Goal: Task Accomplishment & Management: Manage account settings

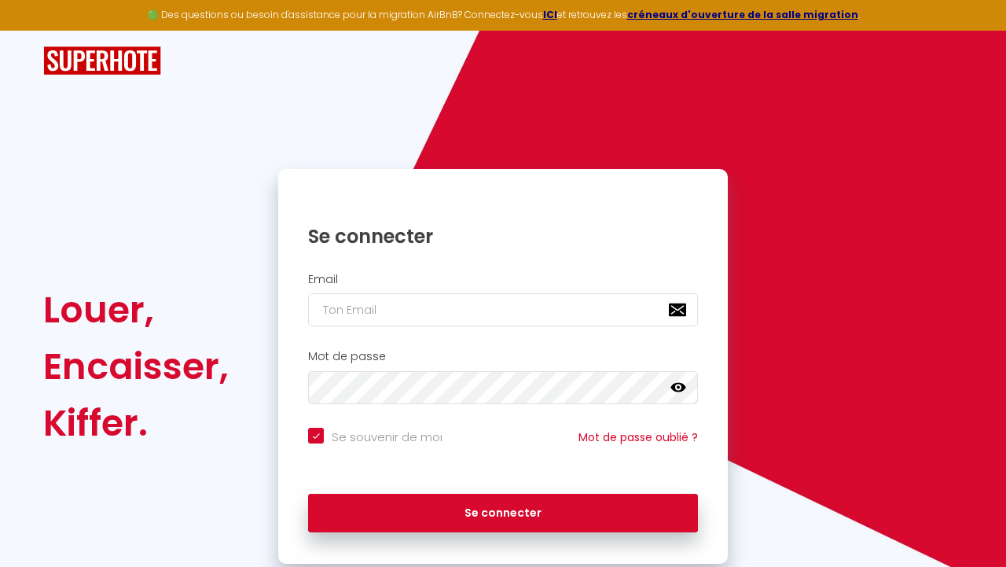
checkbox input "true"
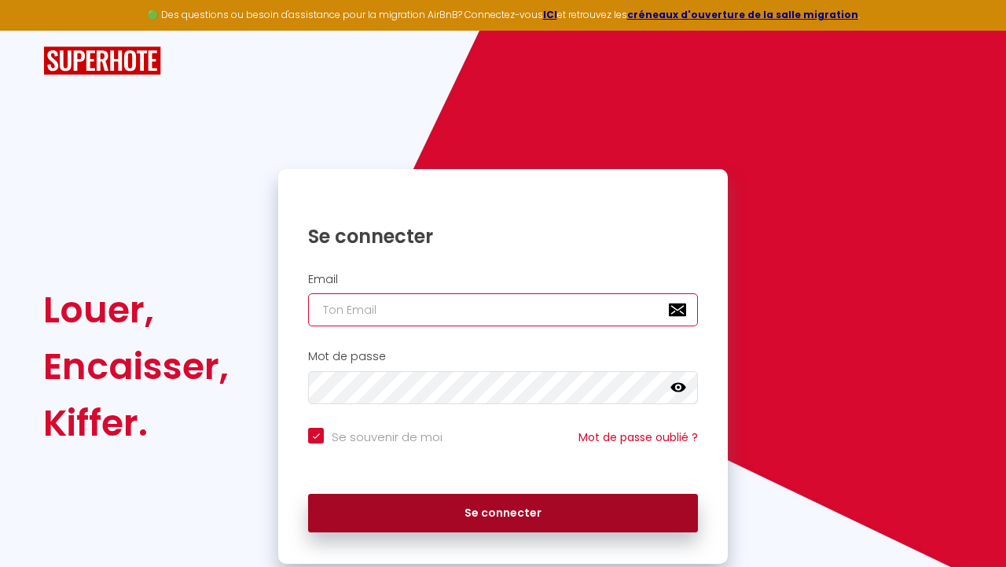
type input "[EMAIL_ADDRESS][DOMAIN_NAME]"
click at [502, 501] on button "Se connecter" at bounding box center [503, 513] width 390 height 39
checkbox input "true"
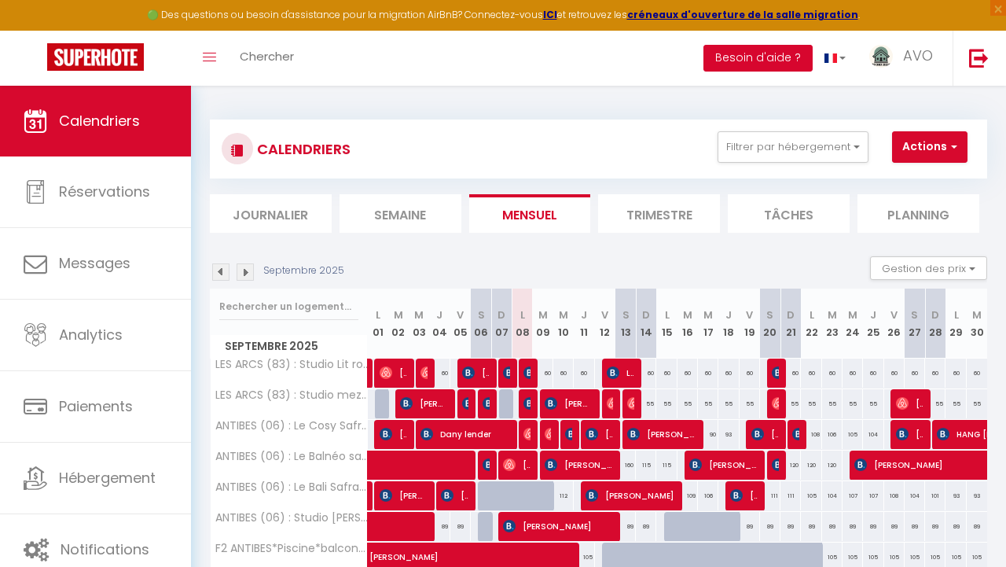
click at [782, 48] on button "Besoin d'aide ?" at bounding box center [758, 58] width 109 height 27
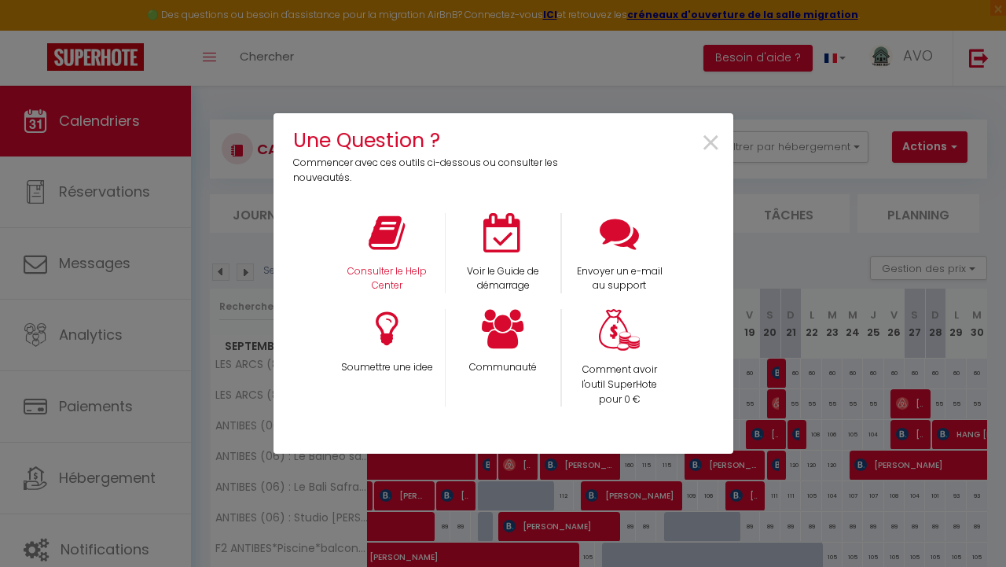
click at [381, 262] on div "Consulter le Help Center" at bounding box center [387, 253] width 116 height 81
click at [381, 285] on p "Consulter le Help Center" at bounding box center [387, 279] width 96 height 30
click at [711, 138] on span "×" at bounding box center [711, 144] width 21 height 50
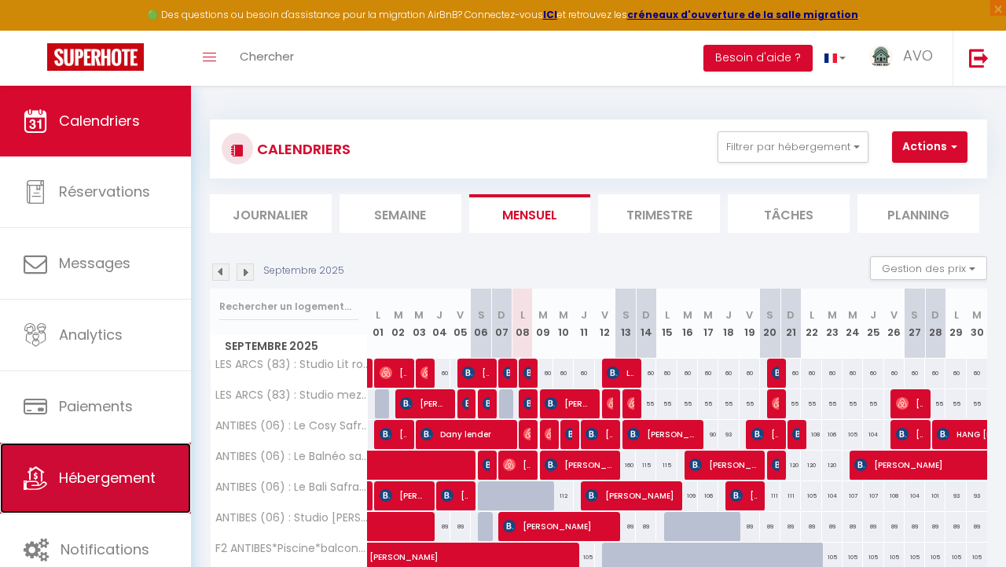
click at [93, 478] on span "Hébergement" at bounding box center [107, 478] width 97 height 20
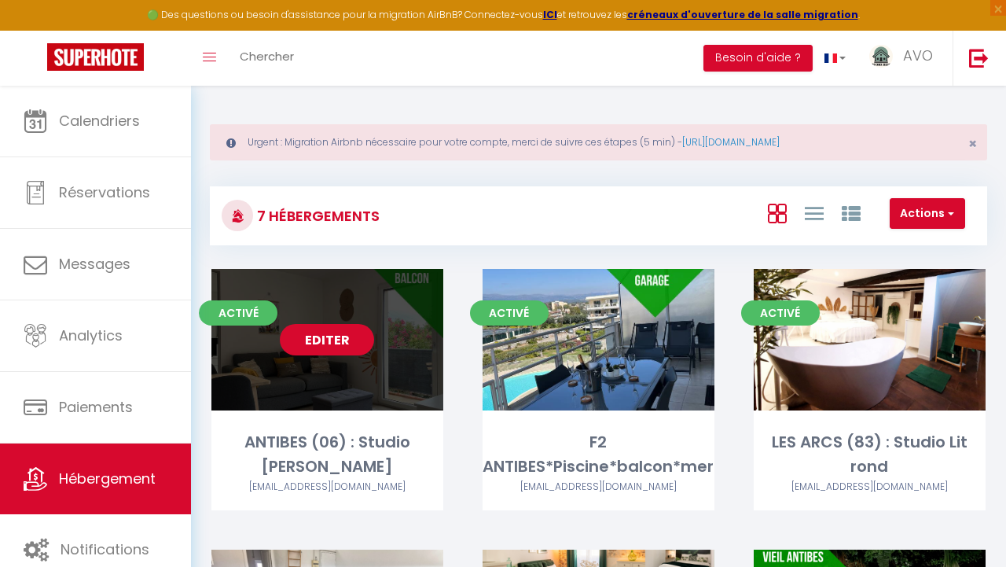
click at [341, 344] on link "Editer" at bounding box center [327, 339] width 94 height 31
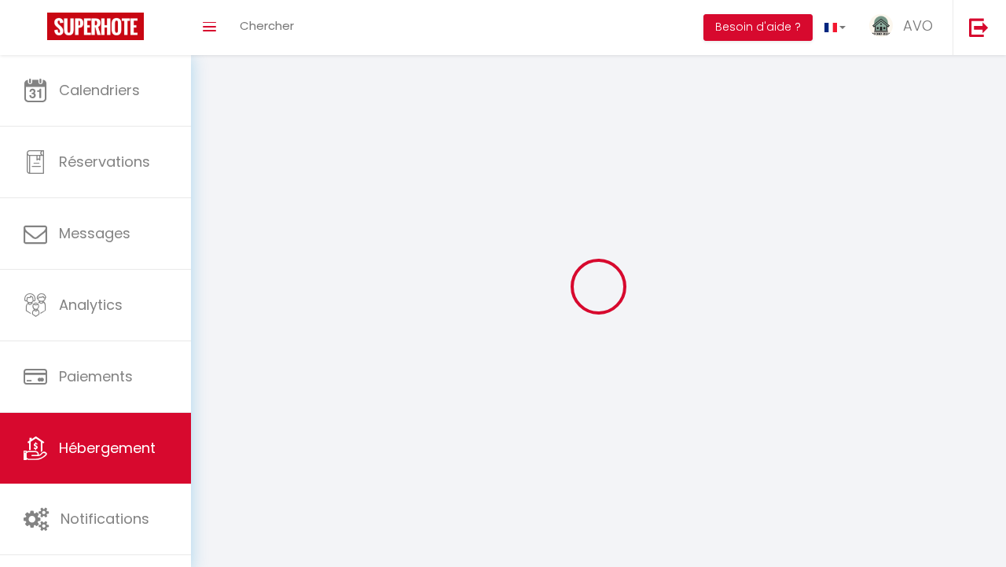
select select "1"
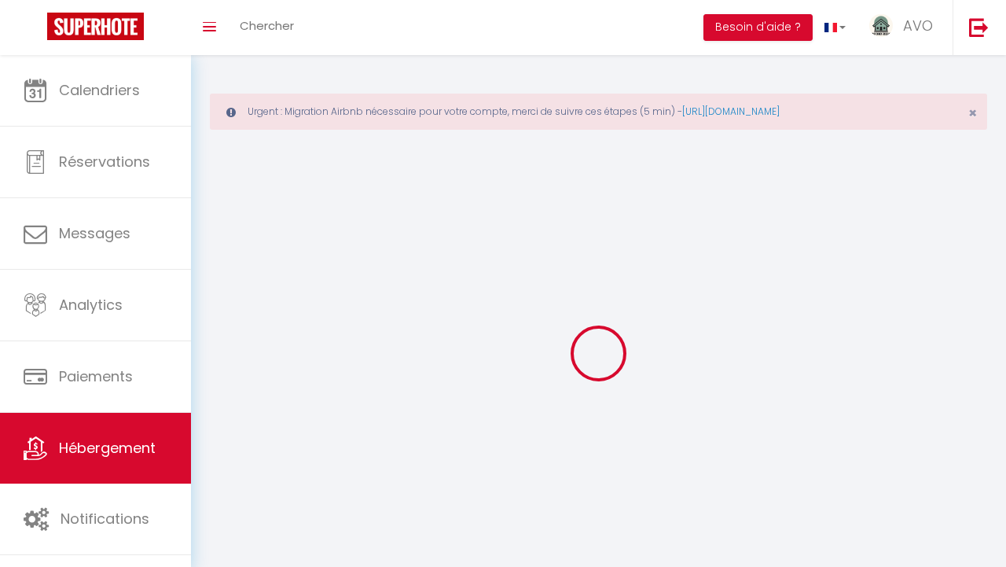
select select
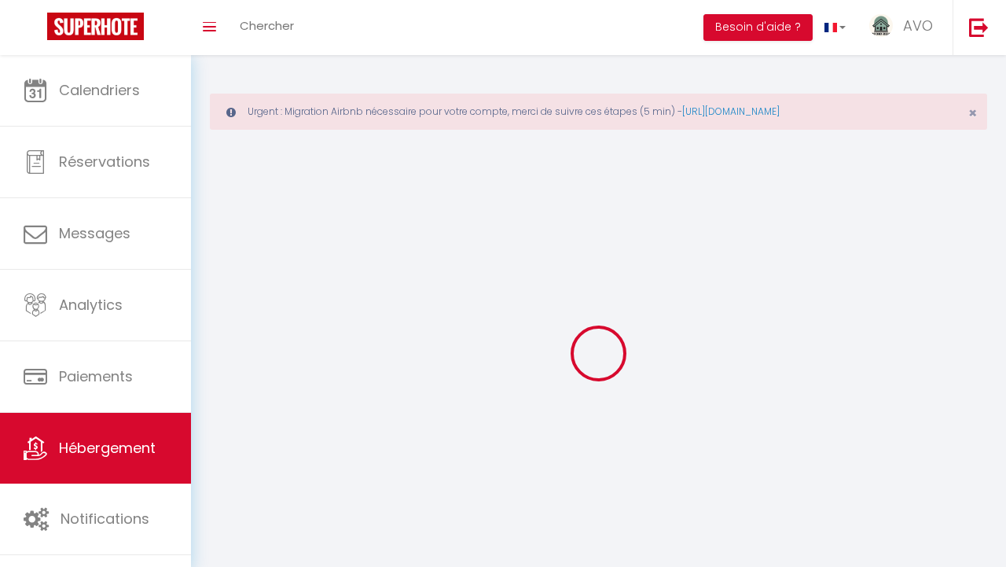
checkbox input "false"
select select
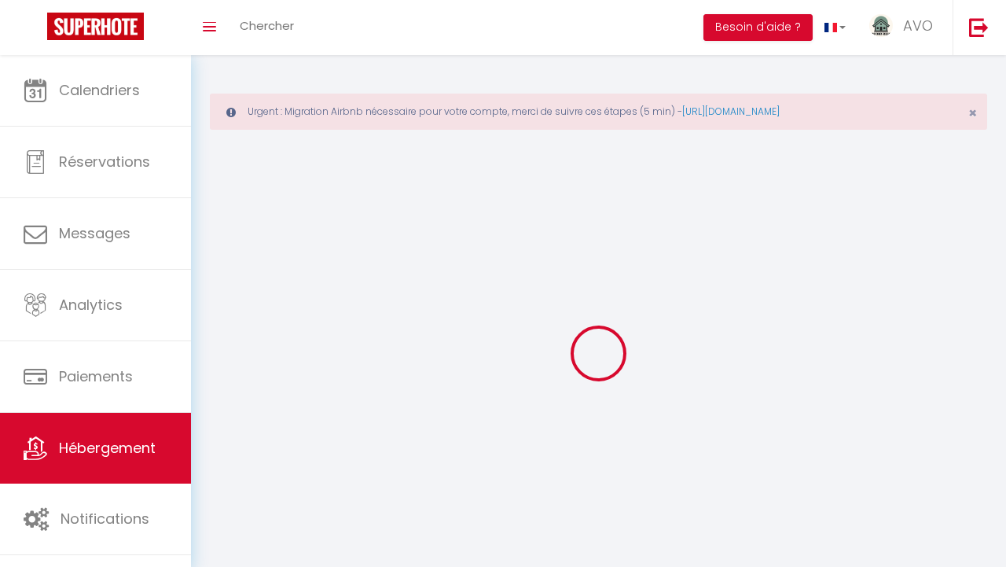
select select
select select "28"
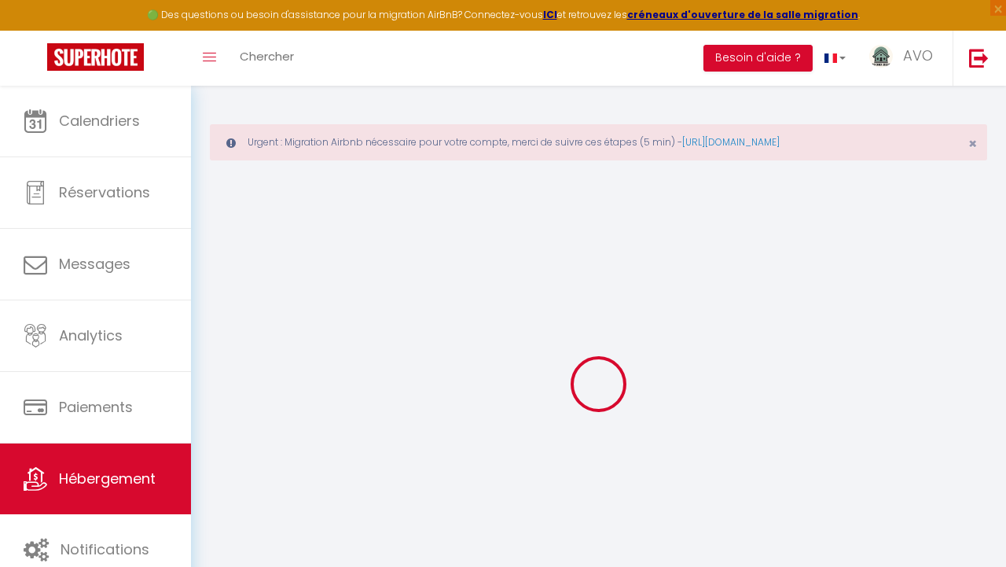
select select
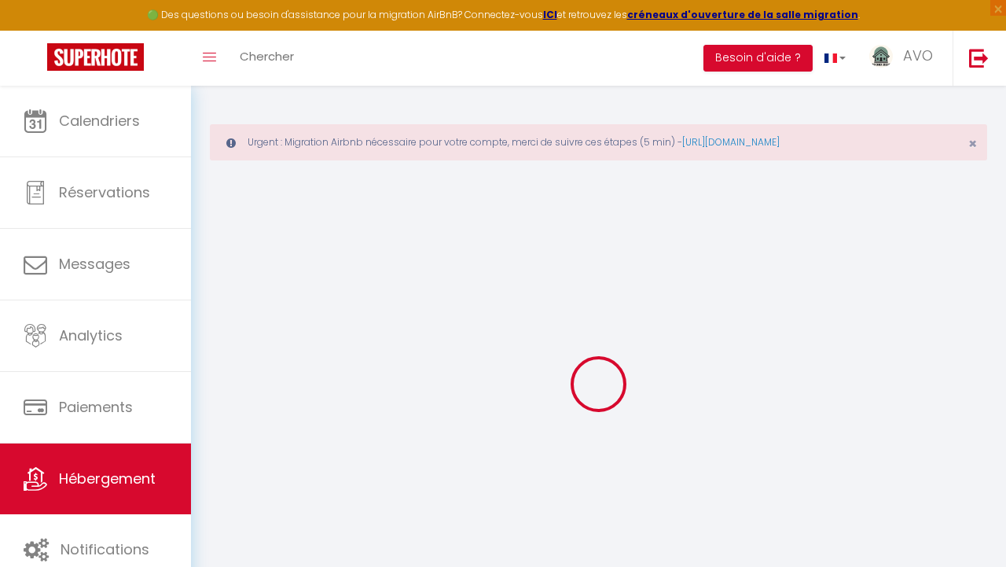
select select
checkbox input "false"
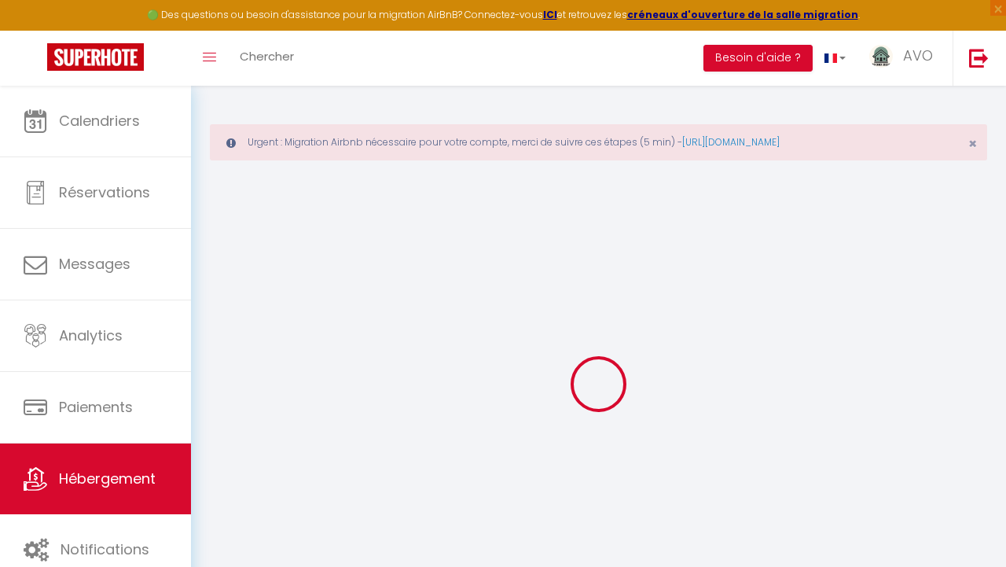
select select
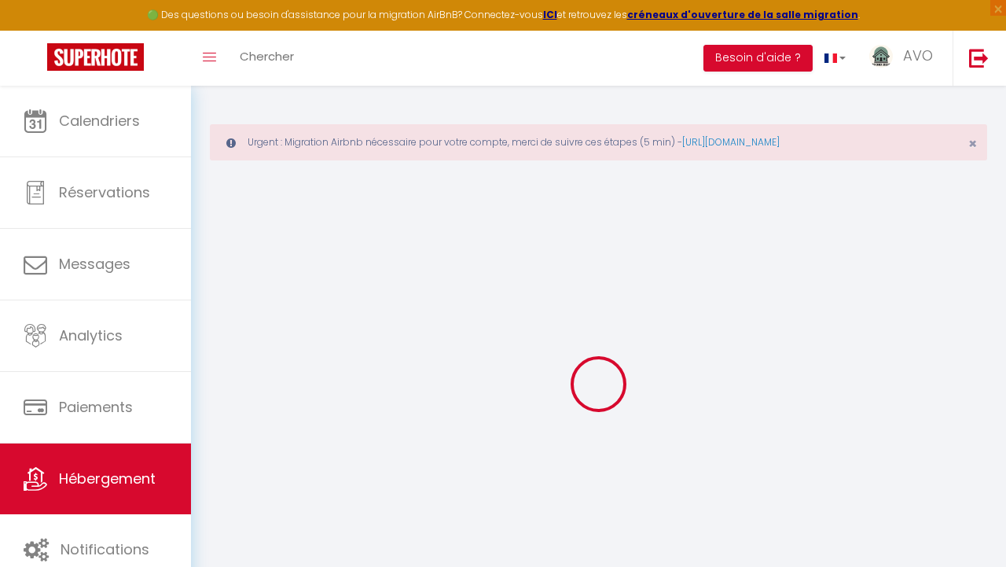
select select
checkbox input "false"
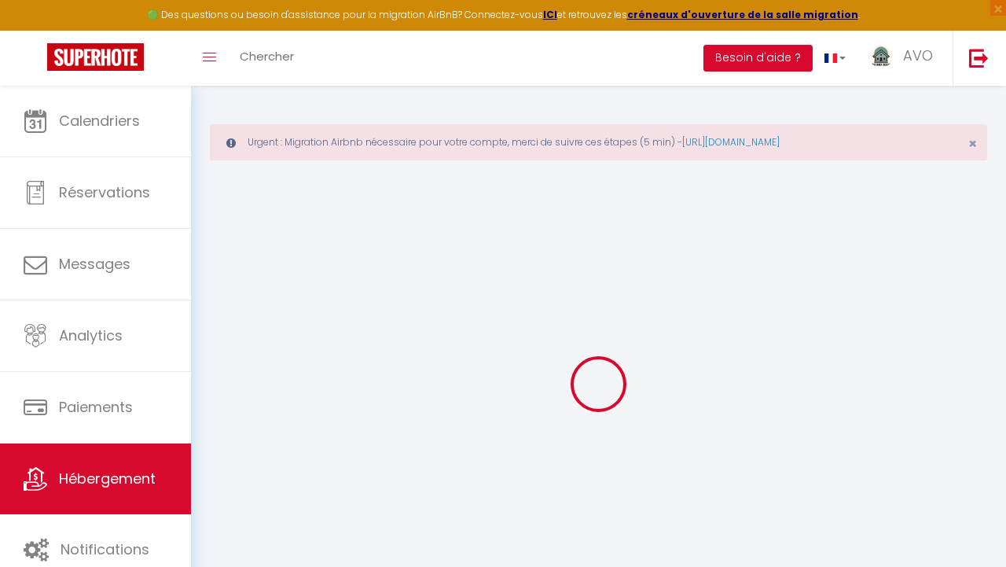
checkbox input "false"
select select
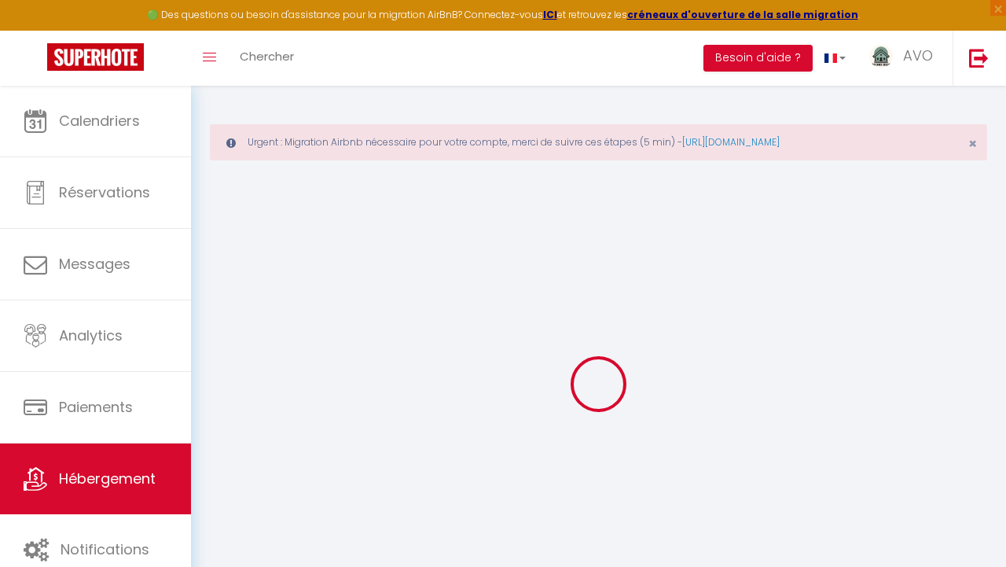
select select
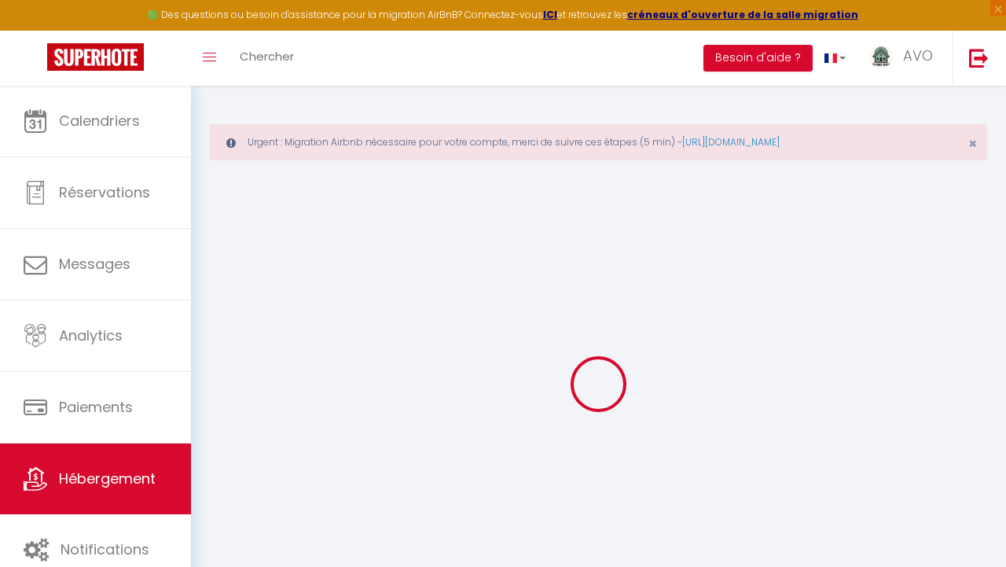
checkbox input "false"
select select
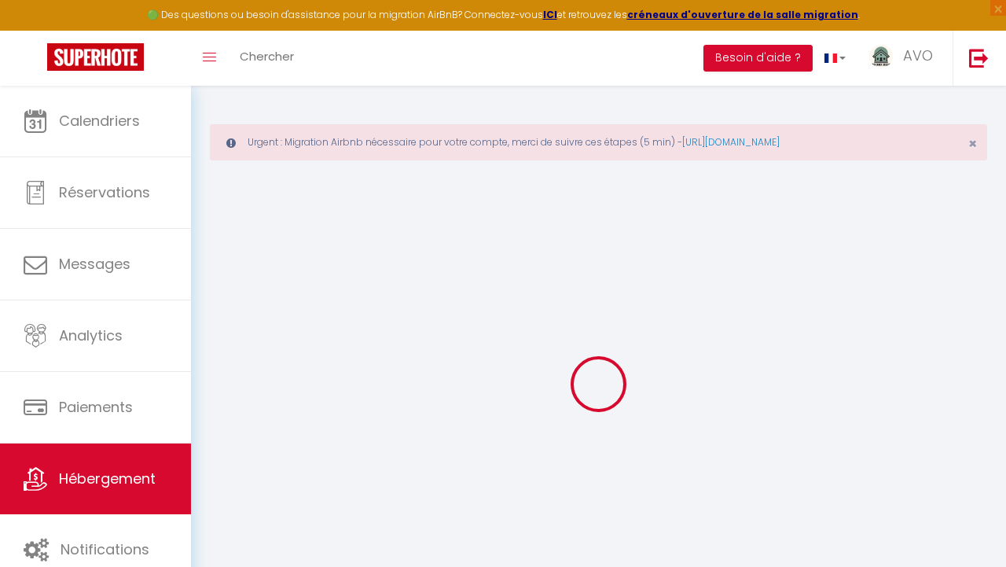
select select
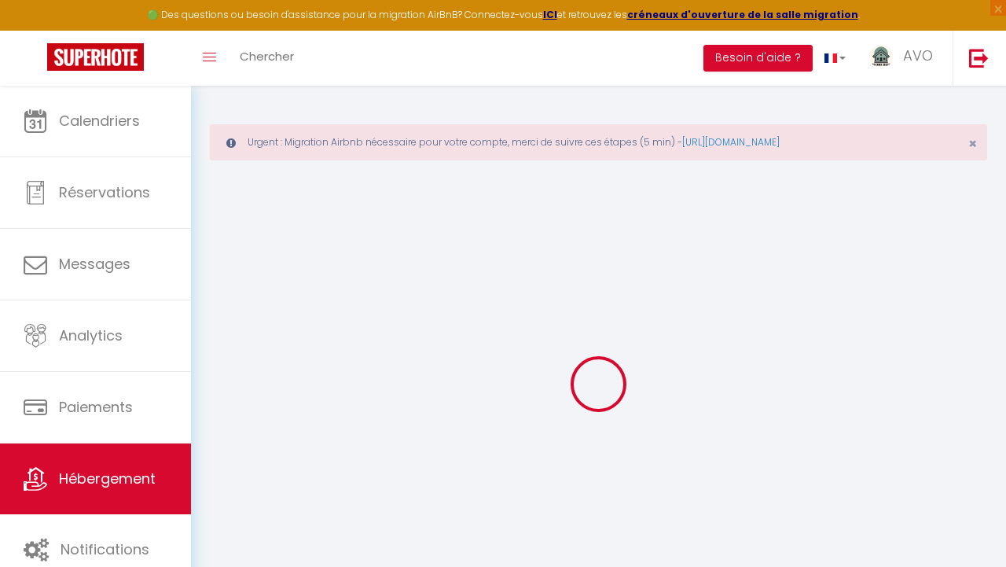
select select
checkbox input "false"
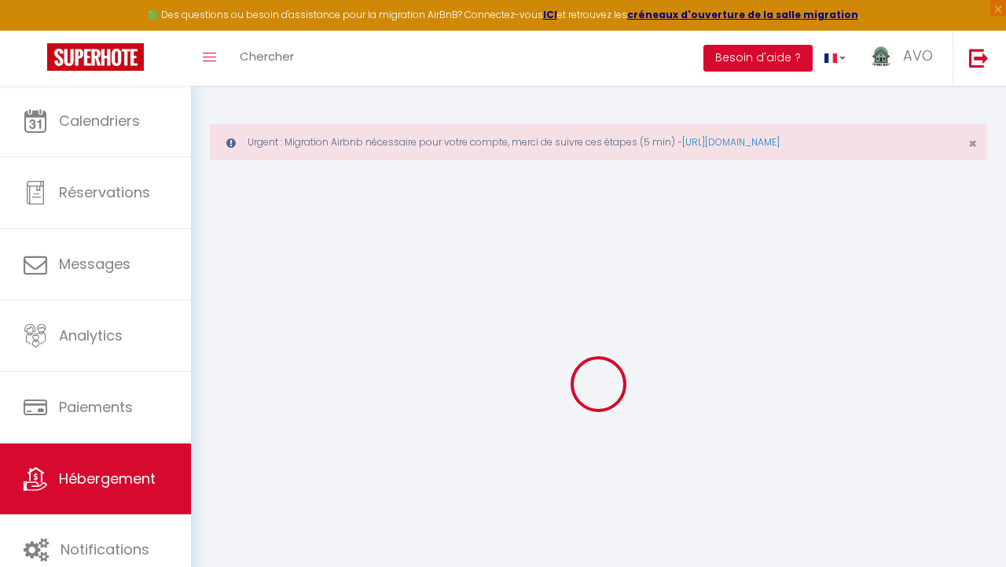
checkbox input "false"
select select
type input "ANTIBES (06) : Studio [PERSON_NAME]"
type input "Franck"
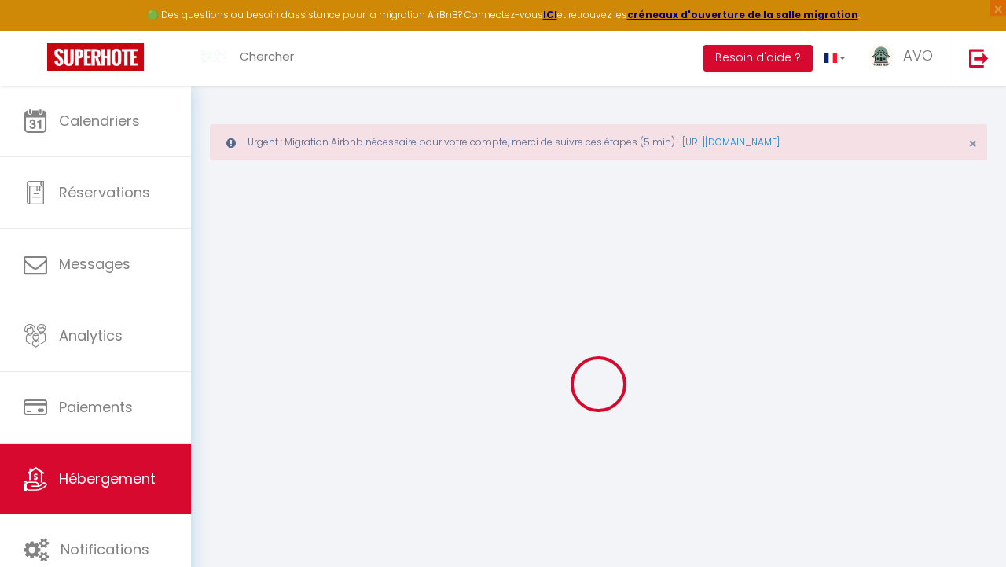
type input "Naillat"
type input "554 avenue Charles De Gaulle"
type input "84100"
type input "Orange"
select select "2"
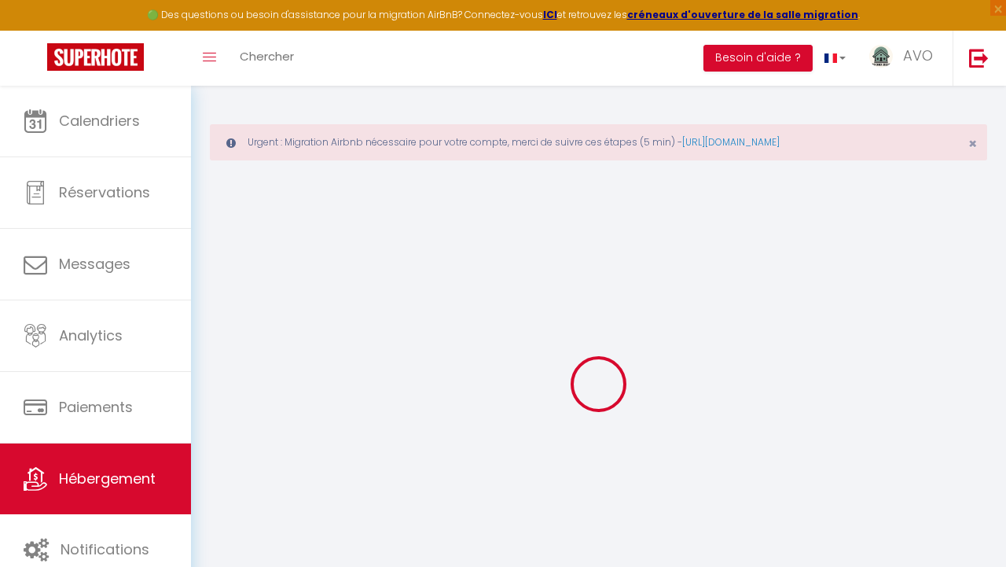
select select "0"
type input "45"
type input "30"
type input "250"
select select
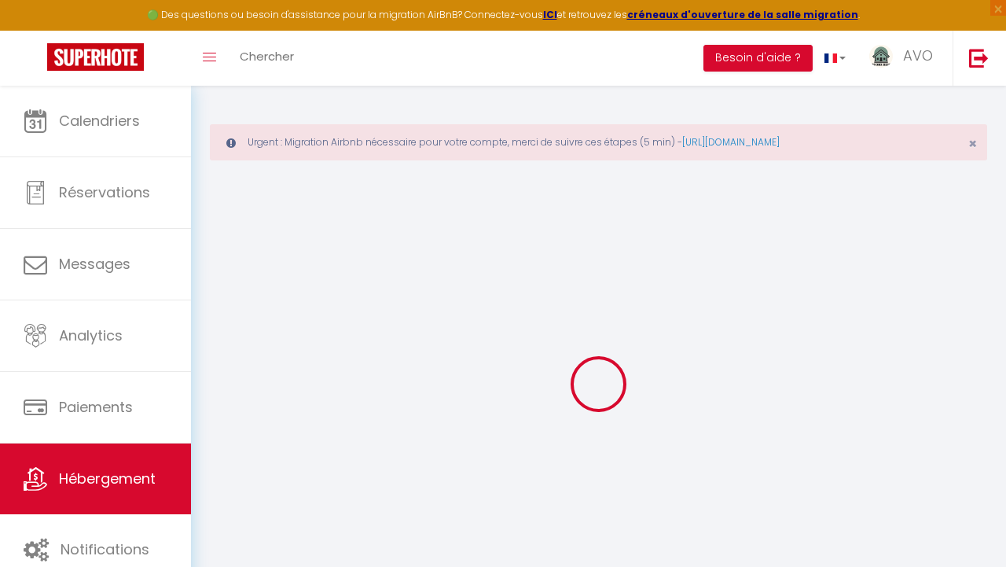
select select
type input "2 Avenue des Oiseaux"
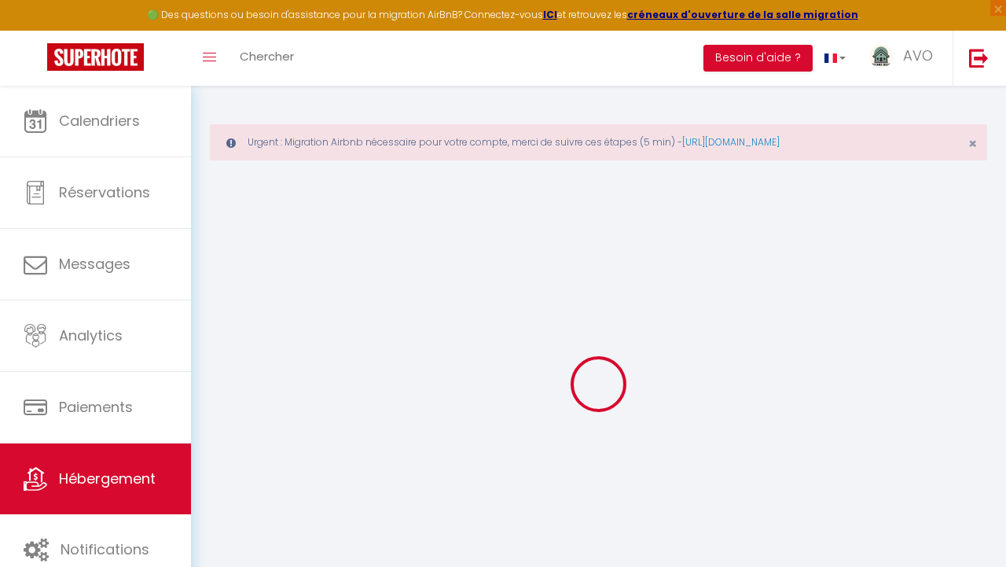
type input "06160"
type input "Antibes"
type input "[EMAIL_ADDRESS][DOMAIN_NAME]"
select select
checkbox input "false"
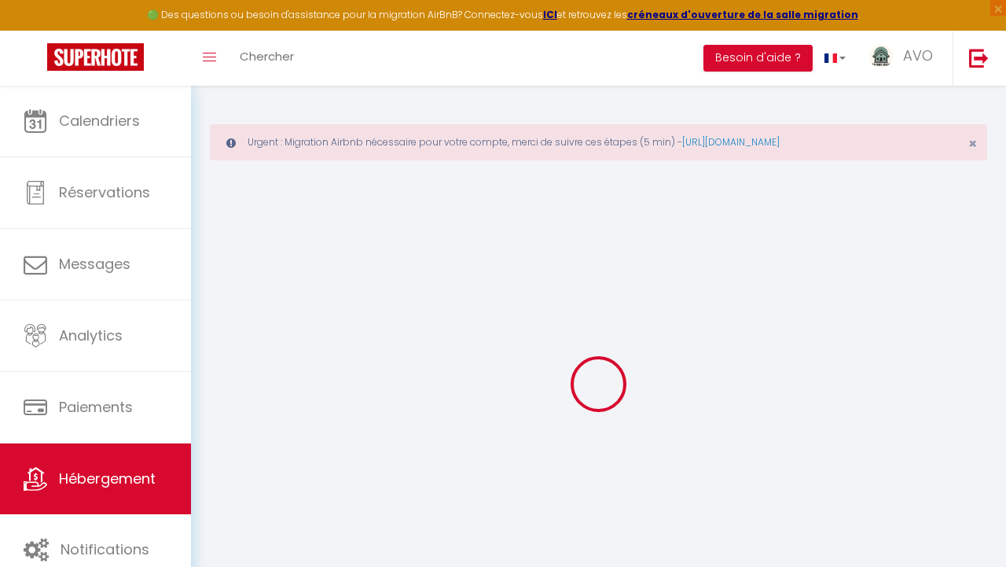
checkbox input "false"
type input "18"
type input "30"
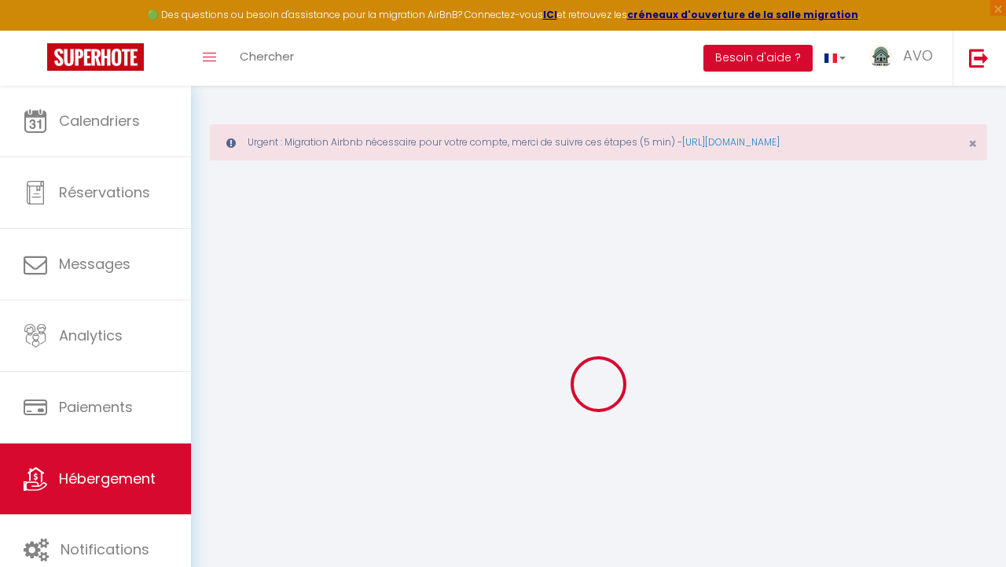
type input "0"
select select
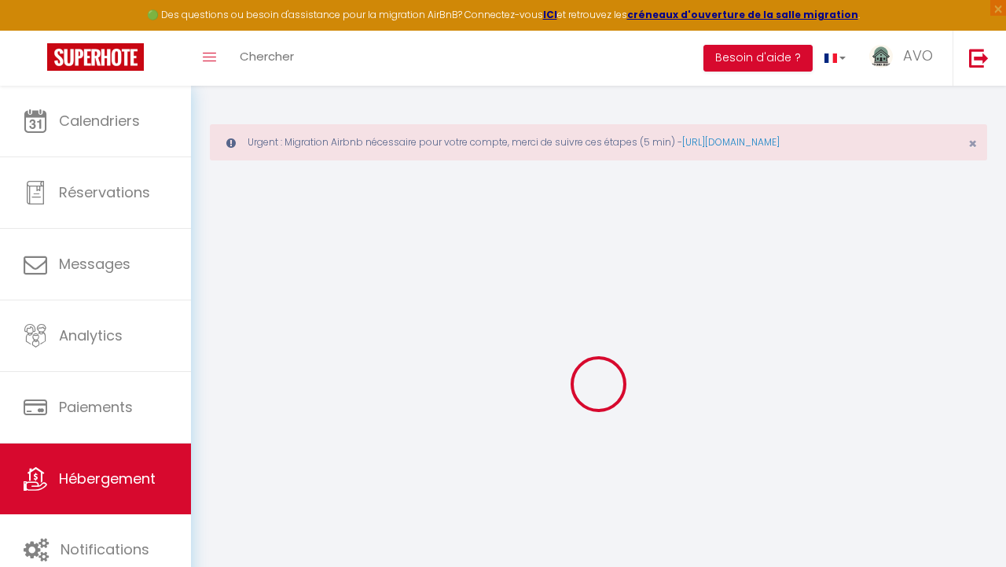
select select
checkbox input "false"
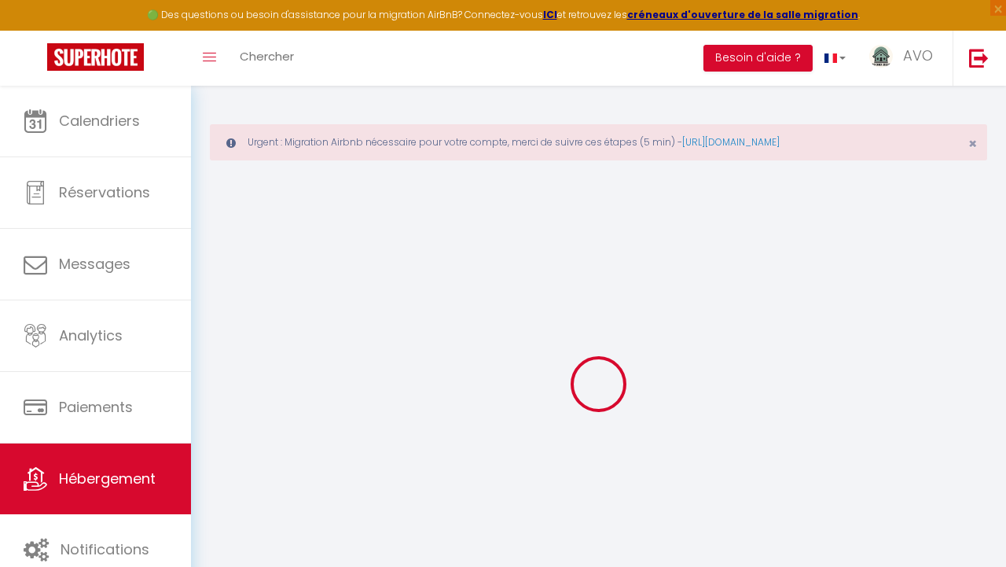
checkbox input "false"
select select
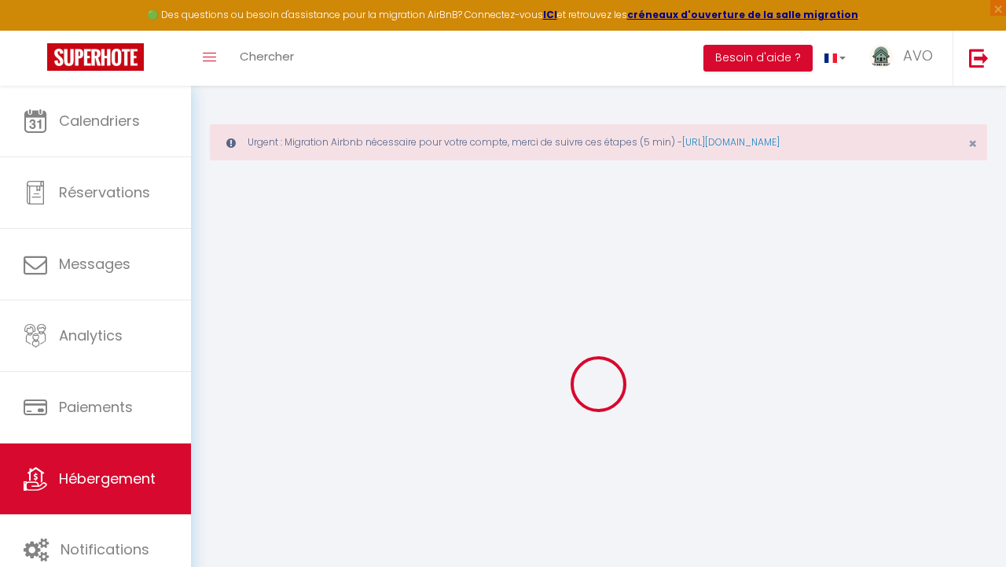
select select
checkbox input "false"
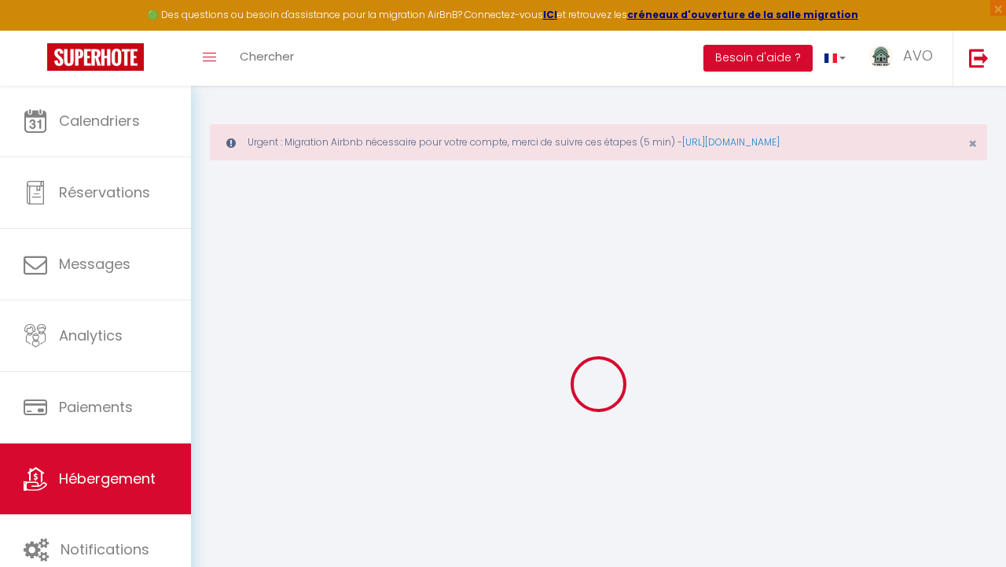
checkbox input "false"
select select
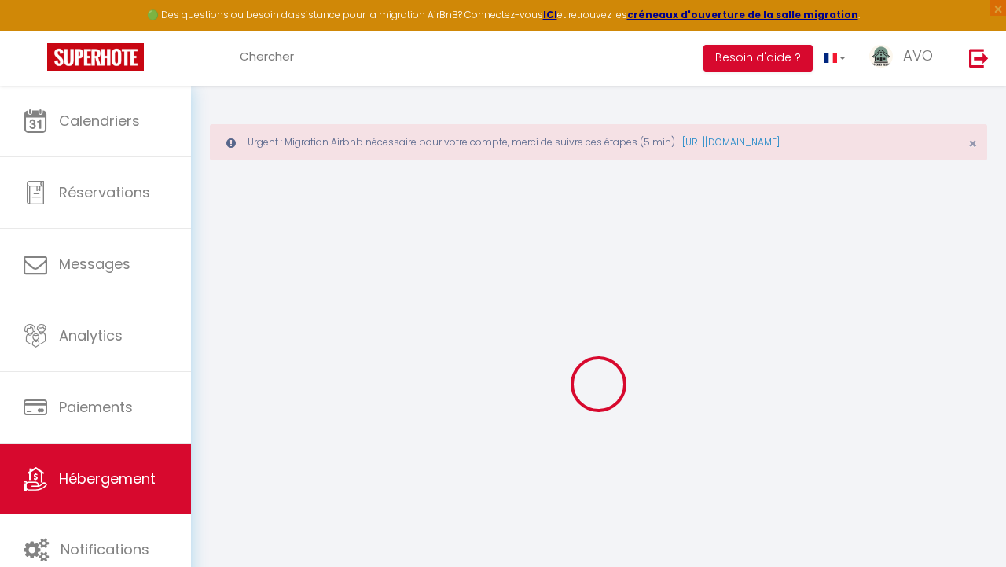
select select
checkbox input "false"
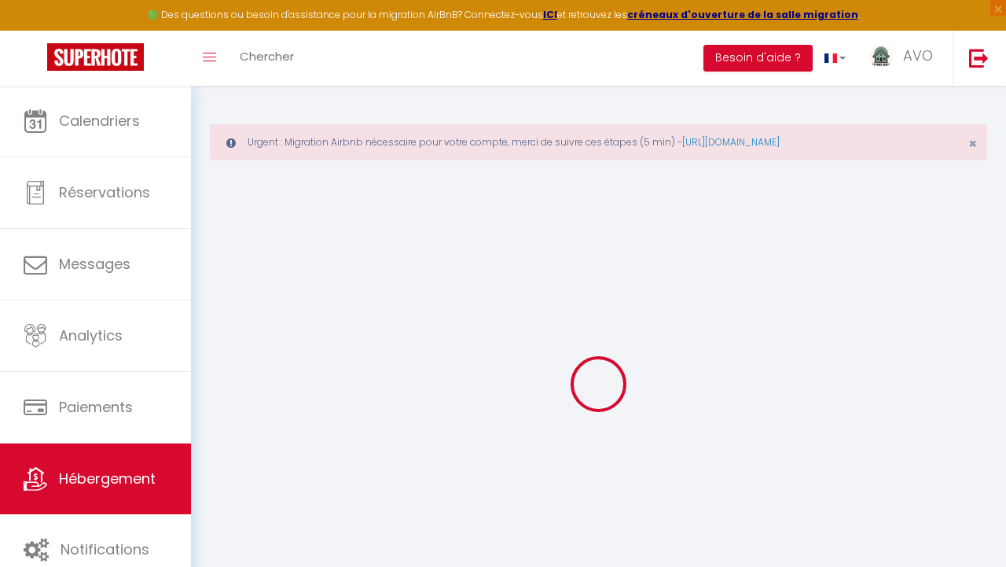
select select "15:00"
select select "23:45"
select select "11:00"
select select "30"
select select "120"
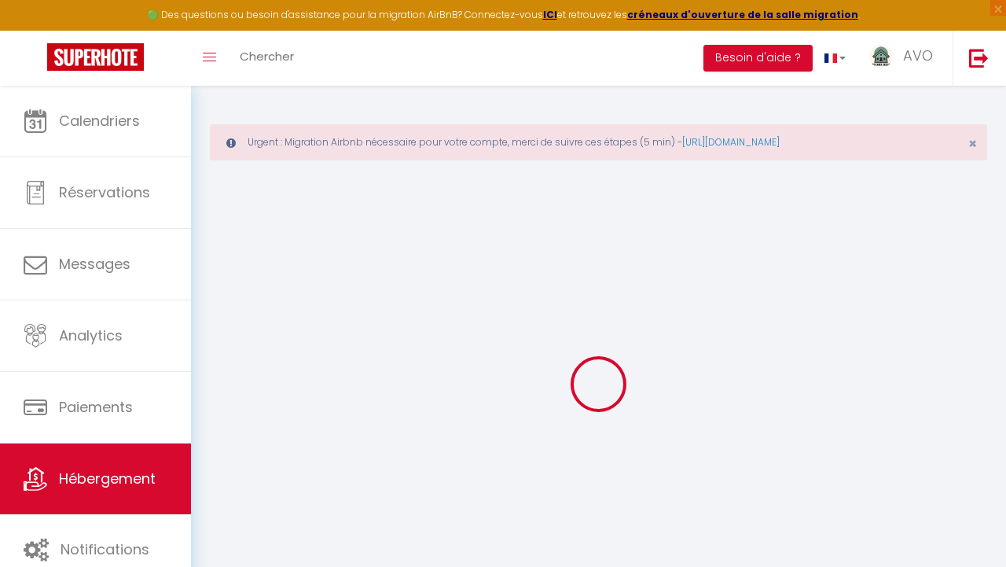
select select
checkbox input "false"
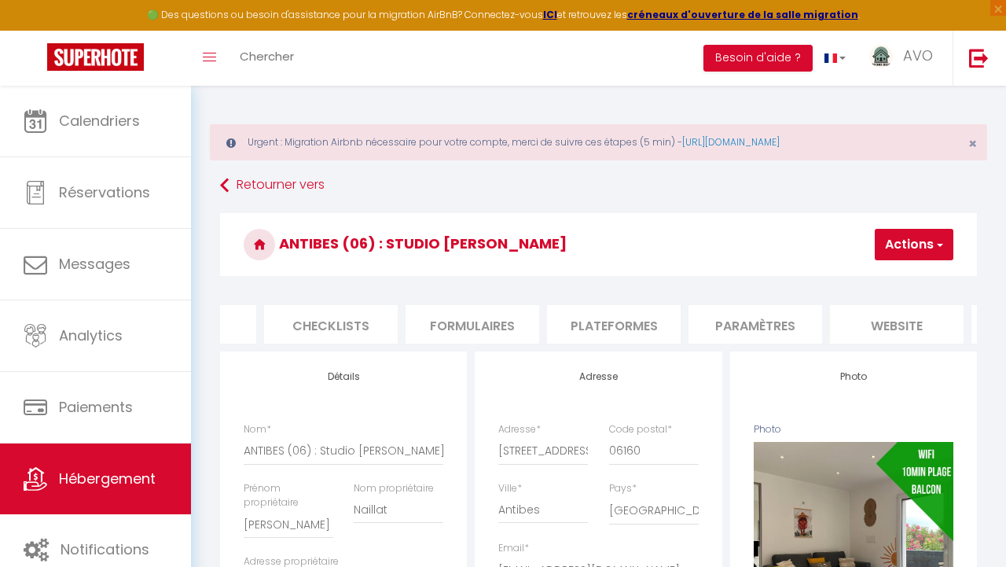
scroll to position [0, 524]
click at [616, 327] on li "Plateformes" at bounding box center [612, 324] width 134 height 39
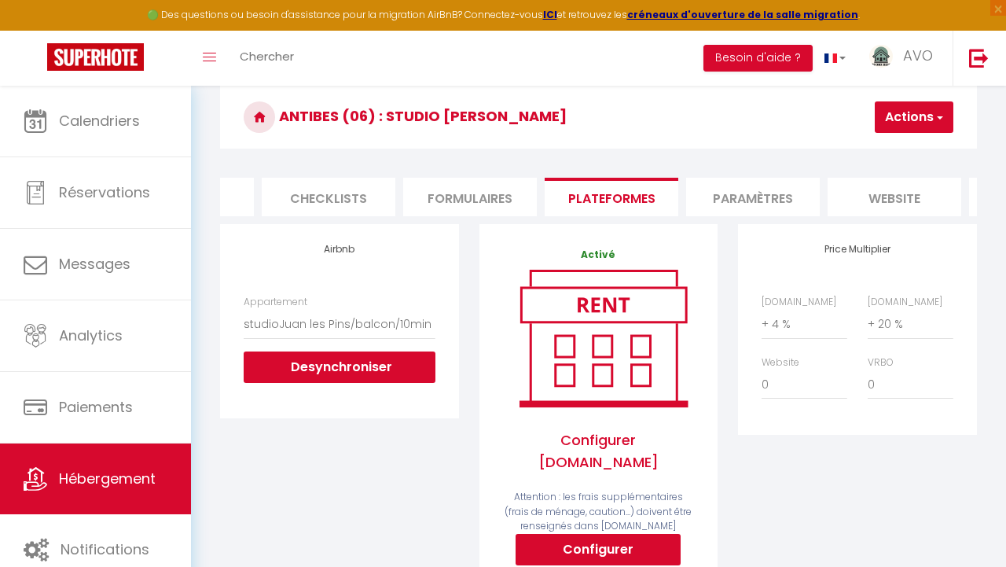
scroll to position [131, 0]
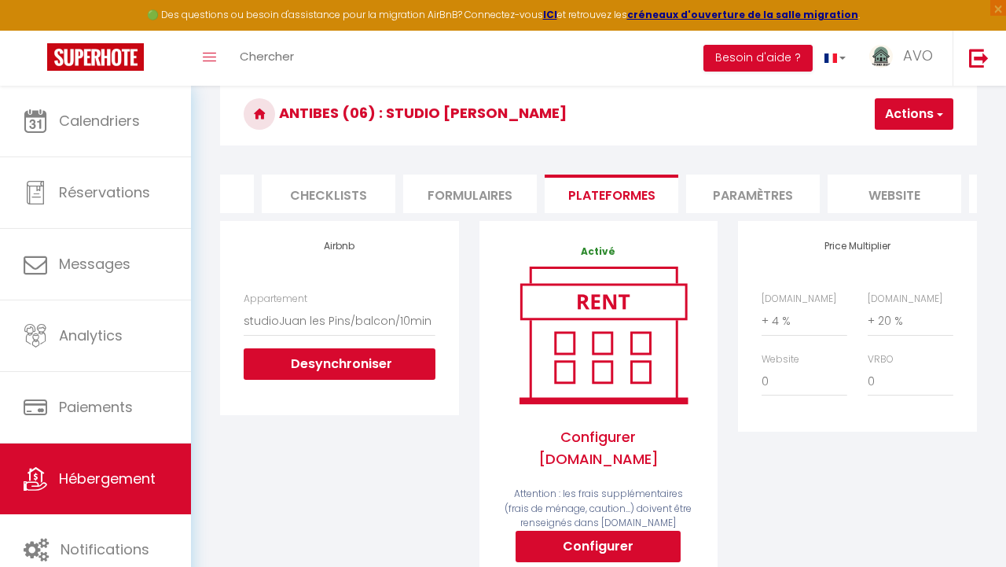
click at [745, 195] on li "Paramètres" at bounding box center [753, 194] width 134 height 39
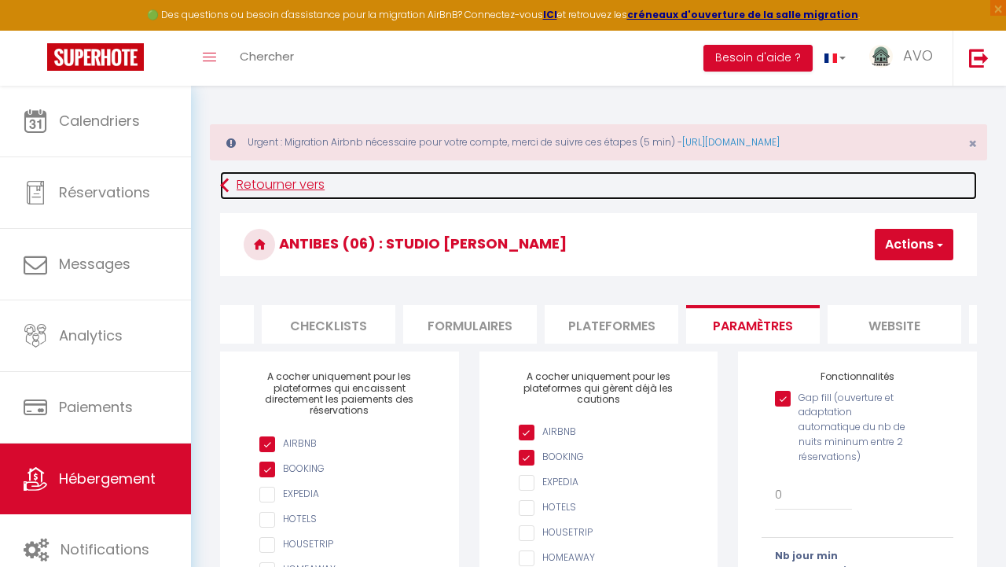
click at [248, 178] on link "Retourner vers" at bounding box center [598, 185] width 757 height 28
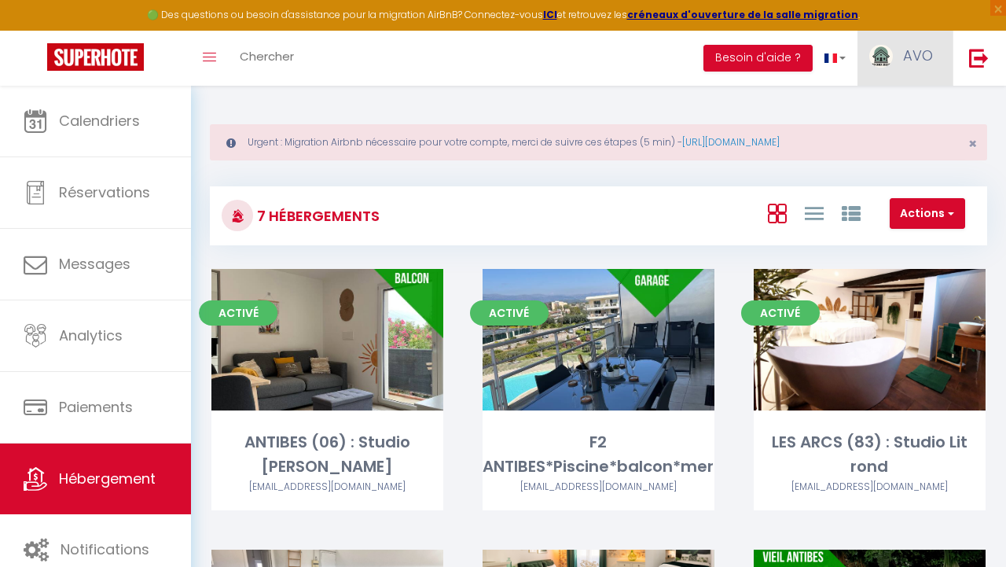
click at [892, 54] on img at bounding box center [882, 56] width 24 height 23
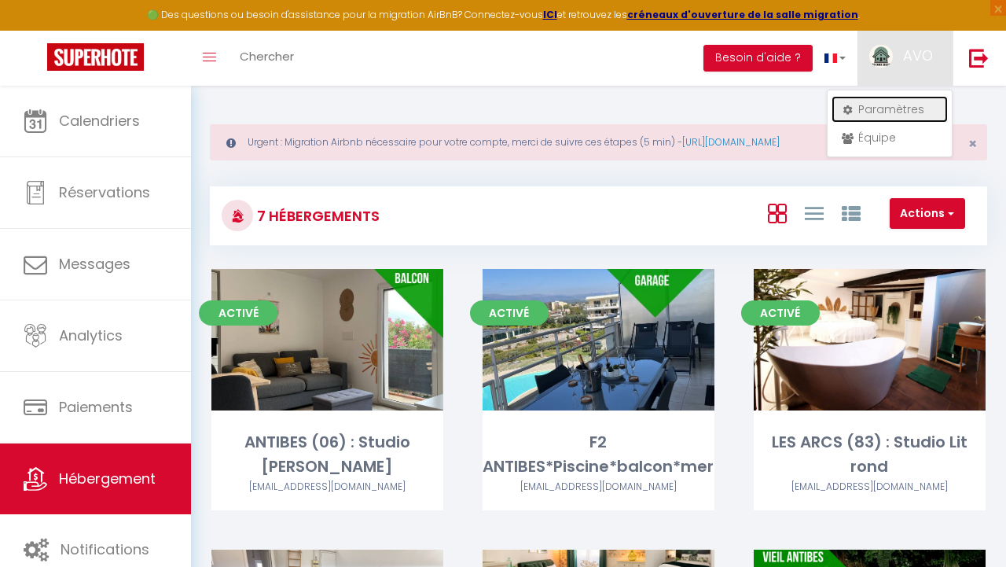
click at [864, 103] on link "Paramètres" at bounding box center [890, 109] width 116 height 27
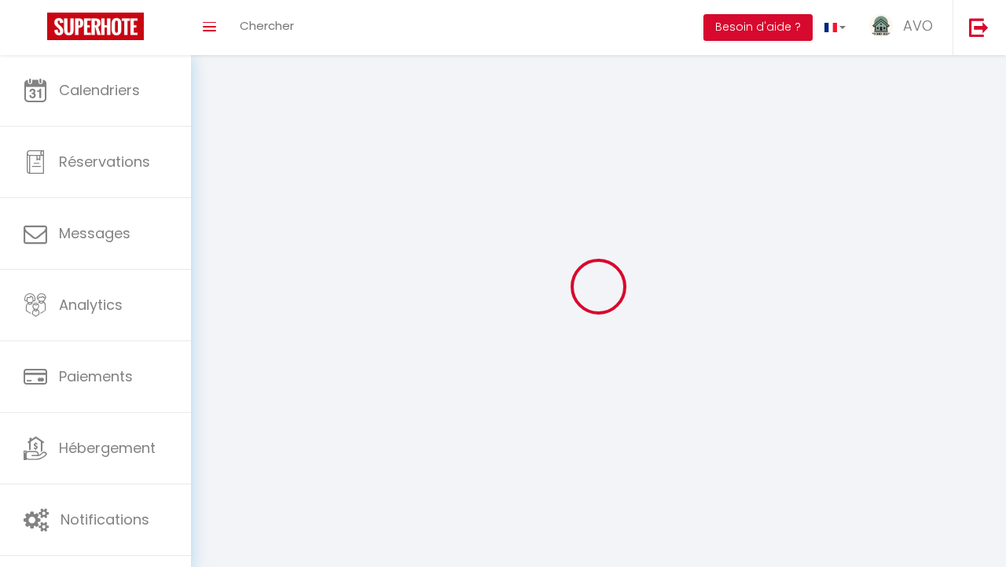
type input "AVO"
type input "CONCIERGERIE"
type input "0609591982"
type input "[STREET_ADDRESS]"
type input "83460"
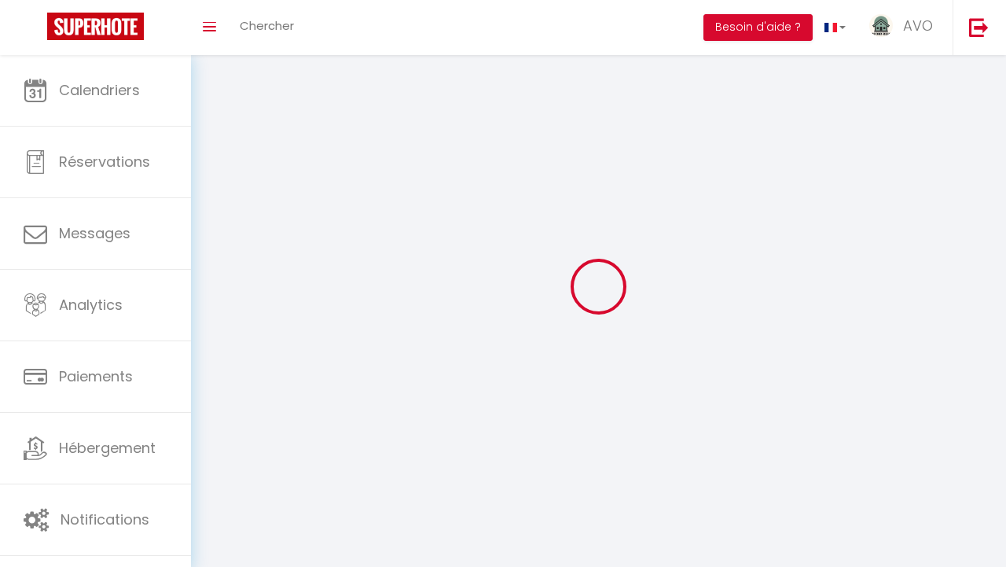
type input "Les Arcs"
type input "rsDbuNlDBmKExd5pdfjjJm6rz"
type input "Z0iAvAgtDojdVMg8YxdX2qr00"
select select "28"
select select "fr"
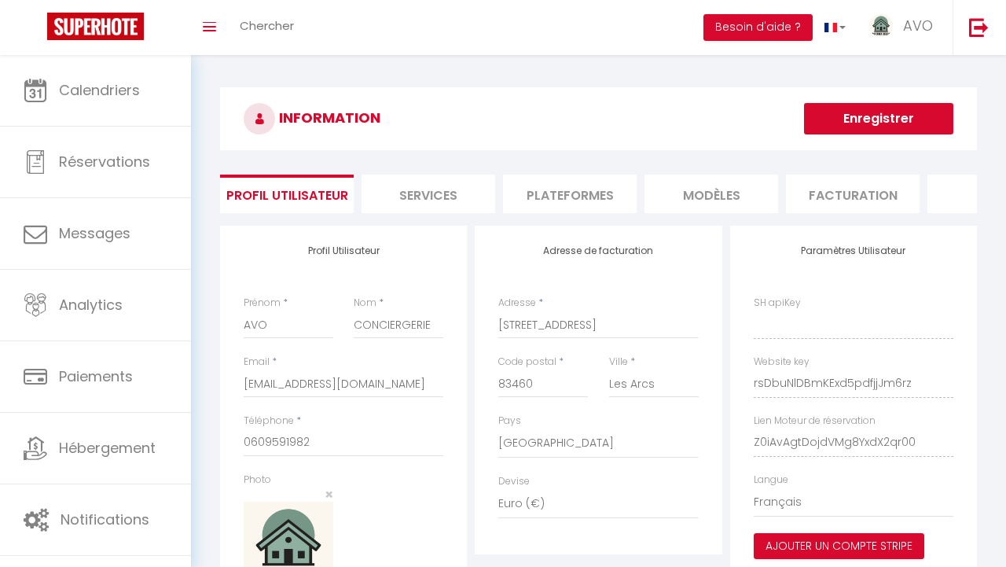
type input "rsDbuNlDBmKExd5pdfjjJm6rz"
type input "Z0iAvAgtDojdVMg8YxdX2qr00"
type input "[URL][DOMAIN_NAME]"
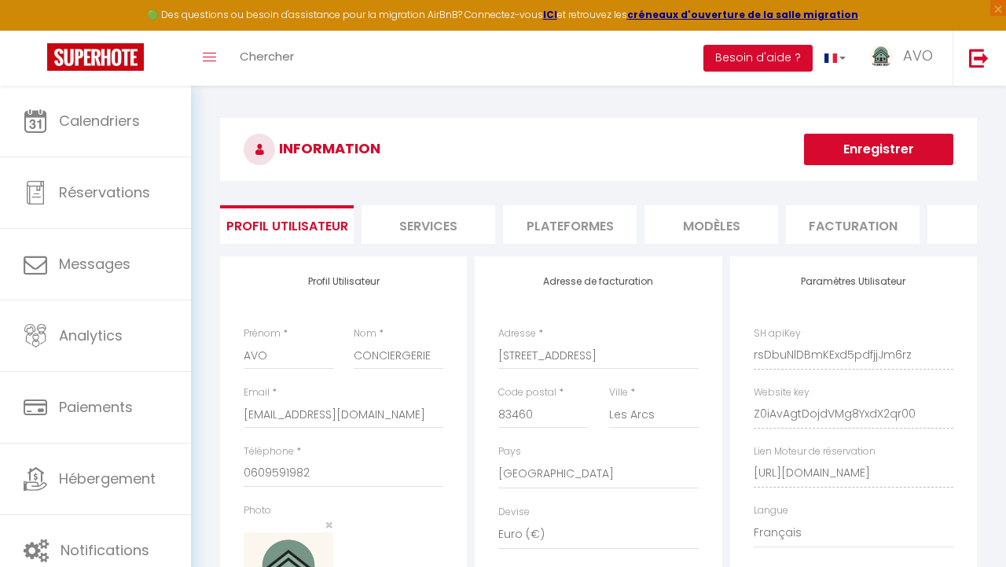
click at [561, 223] on li "Plateformes" at bounding box center [570, 224] width 134 height 39
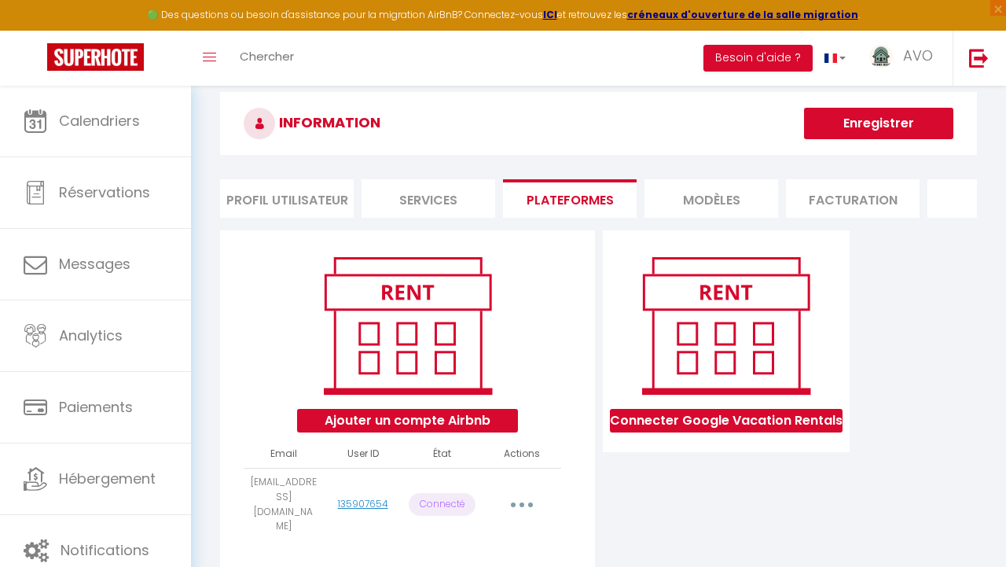
scroll to position [86, 0]
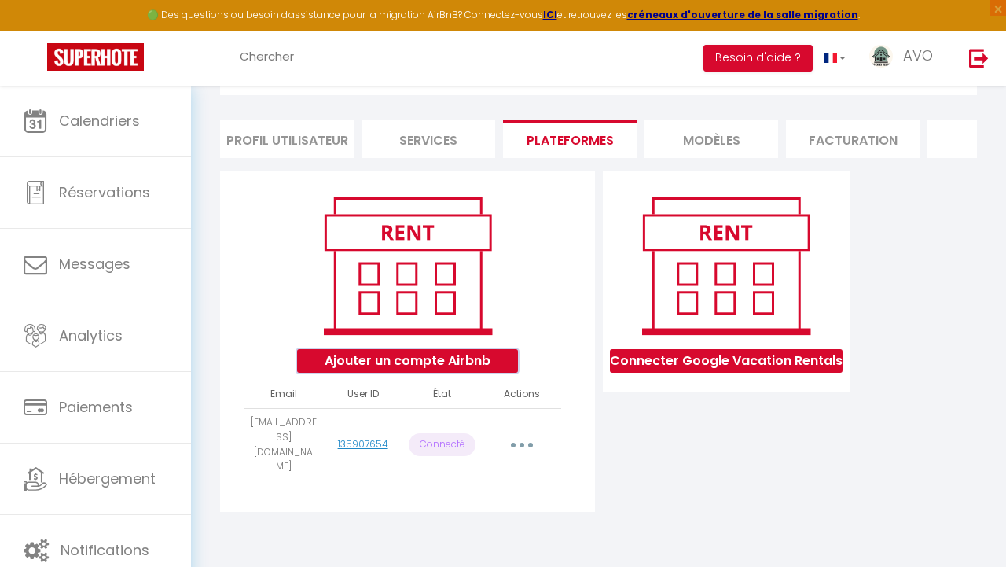
click at [432, 362] on button "Ajouter un compte Airbnb" at bounding box center [407, 361] width 221 height 24
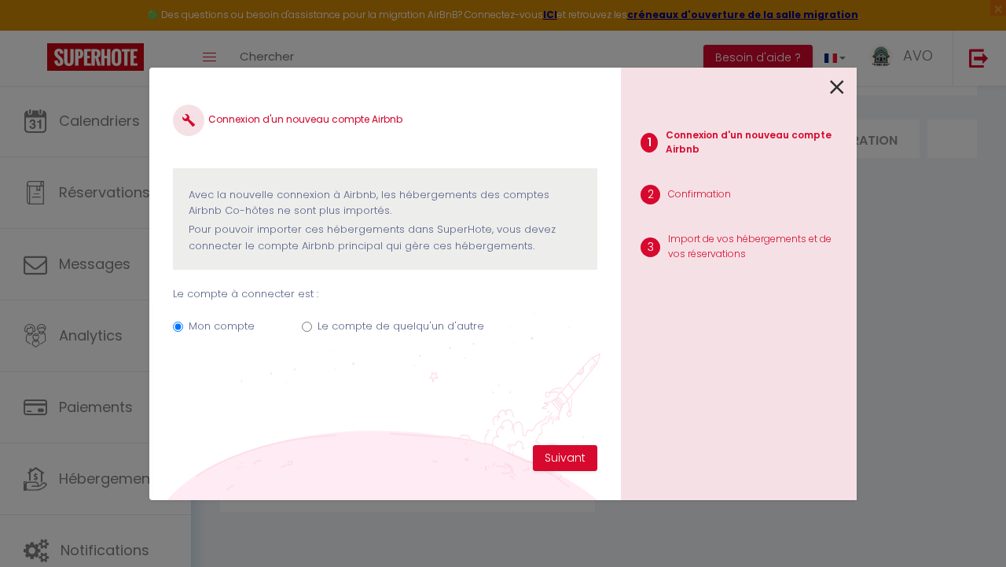
click at [304, 325] on input "Le compte de quelqu'un d'autre" at bounding box center [307, 327] width 10 height 10
radio input "true"
radio input "false"
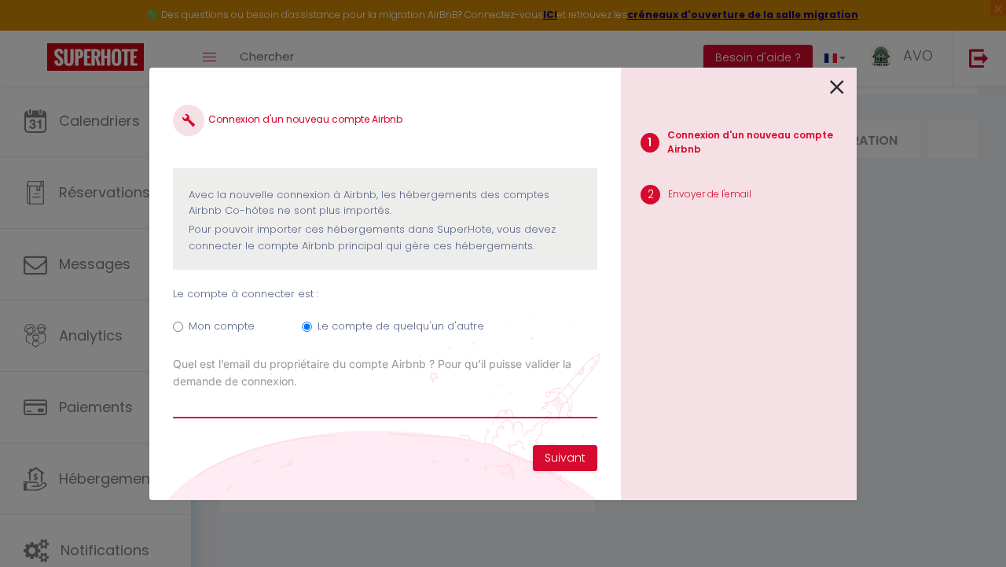
click at [256, 405] on input "Email connexion Airbnb" at bounding box center [385, 404] width 425 height 28
paste input "[EMAIL_ADDRESS][DOMAIN_NAME]"
type input "[EMAIL_ADDRESS][DOMAIN_NAME]"
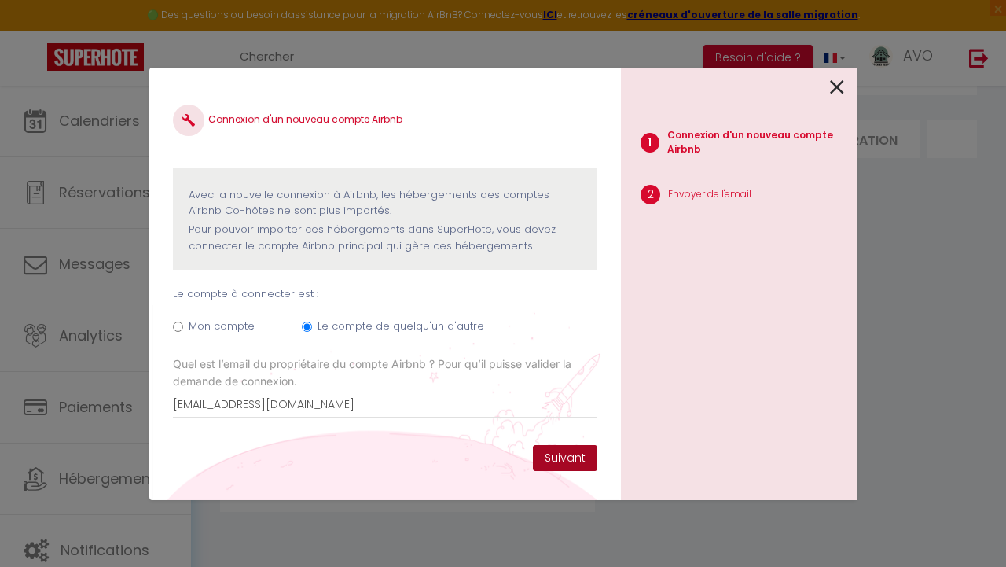
click at [554, 454] on button "Suivant" at bounding box center [565, 458] width 64 height 27
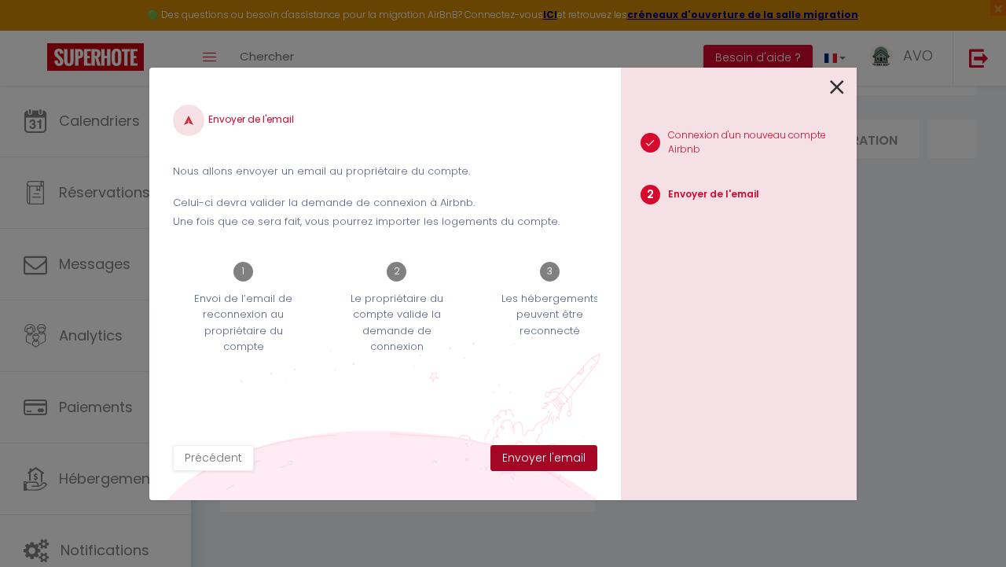
click at [534, 460] on button "Envoyer l'email" at bounding box center [544, 458] width 107 height 27
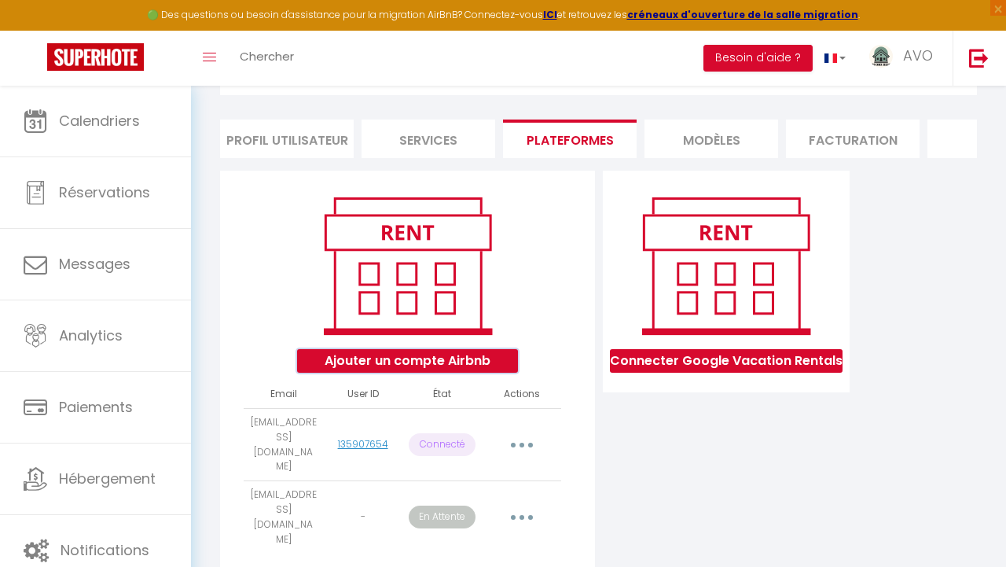
click at [425, 364] on button "Ajouter un compte Airbnb" at bounding box center [407, 361] width 221 height 24
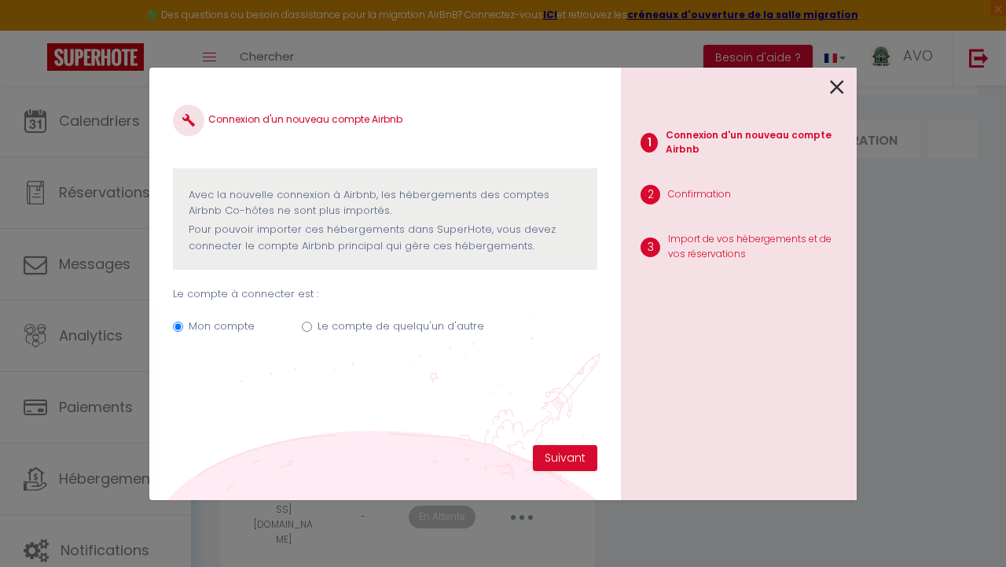
click at [302, 323] on input "Le compte de quelqu'un d'autre" at bounding box center [307, 327] width 10 height 10
radio input "true"
radio input "false"
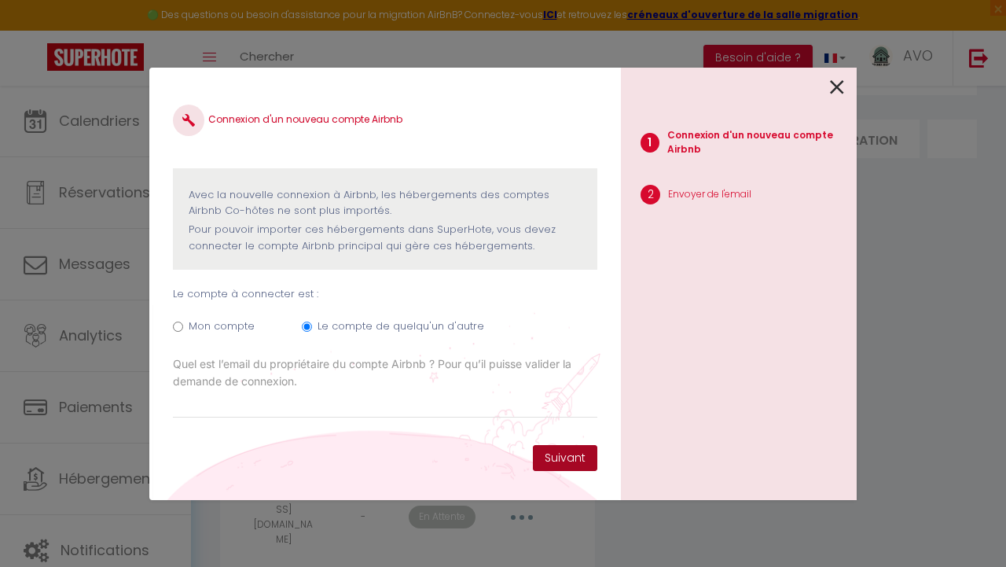
click at [560, 463] on button "Suivant" at bounding box center [565, 458] width 64 height 27
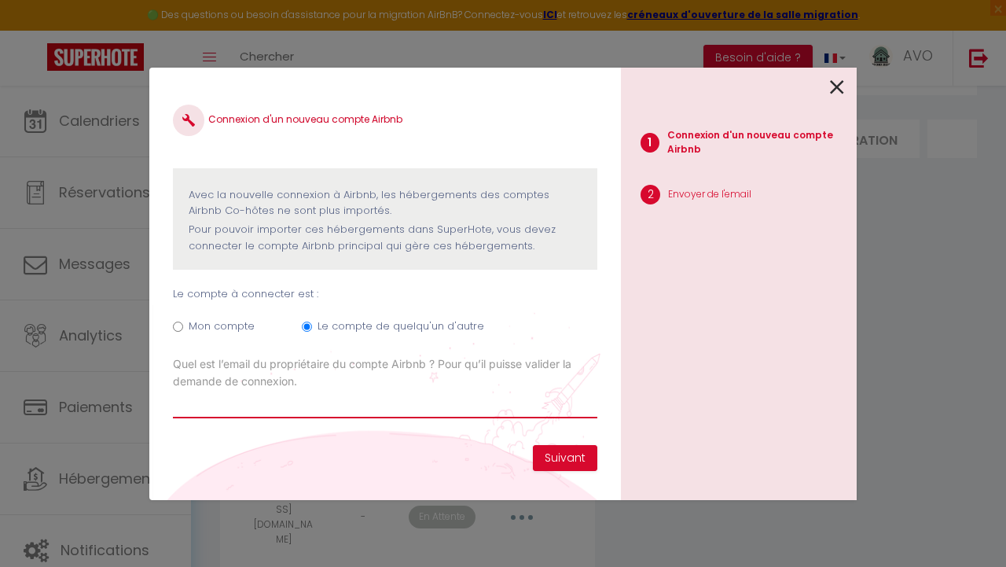
click at [270, 408] on input "Email connexion Airbnb" at bounding box center [385, 404] width 425 height 28
paste input "[EMAIL_ADDRESS][DOMAIN_NAME]"
type input "[EMAIL_ADDRESS][DOMAIN_NAME]"
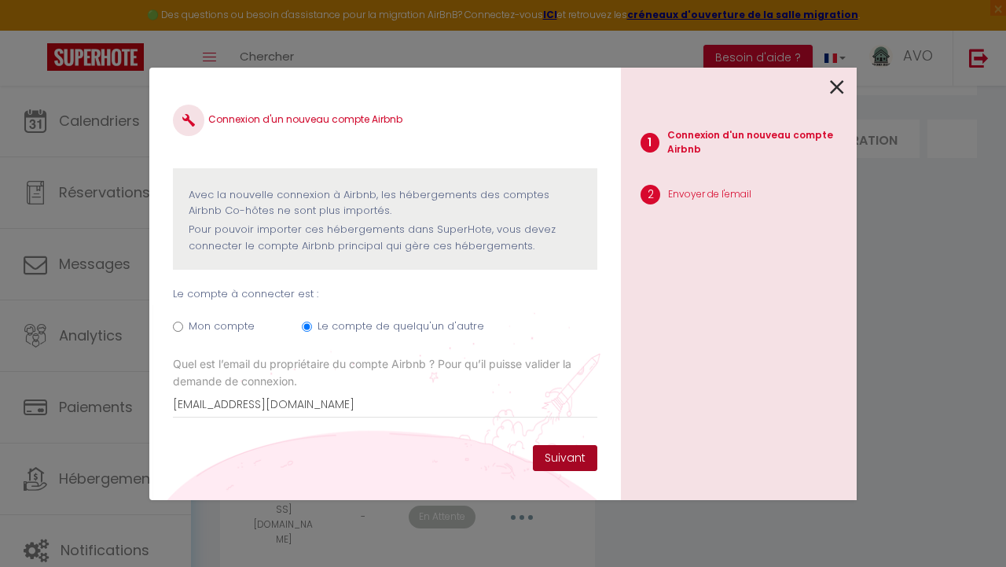
click at [570, 459] on button "Suivant" at bounding box center [565, 458] width 64 height 27
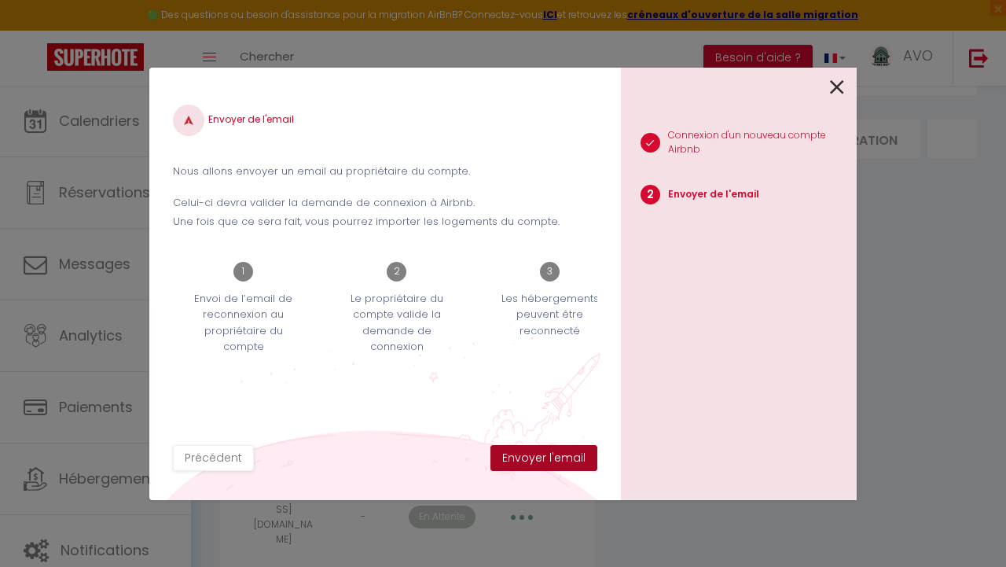
click at [549, 456] on button "Envoyer l'email" at bounding box center [544, 458] width 107 height 27
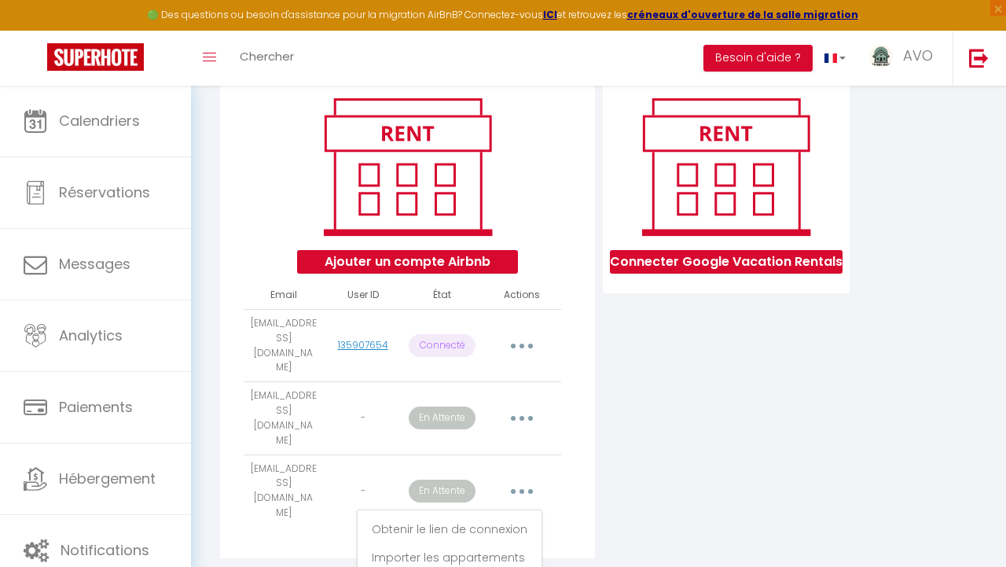
click at [627, 476] on div "Connecter Google Vacation Rentals" at bounding box center [726, 320] width 255 height 496
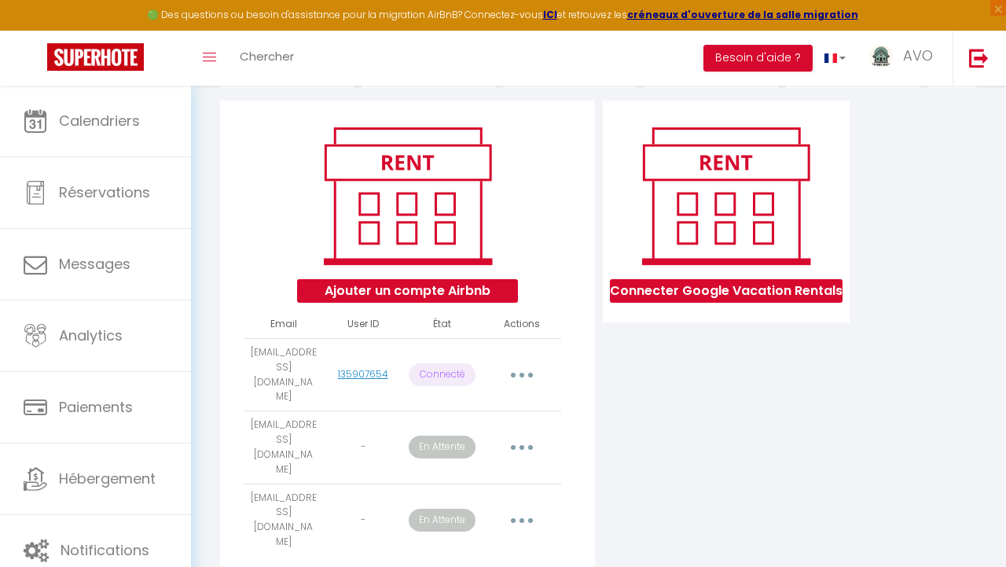
click at [528, 360] on button "button" at bounding box center [522, 375] width 42 height 30
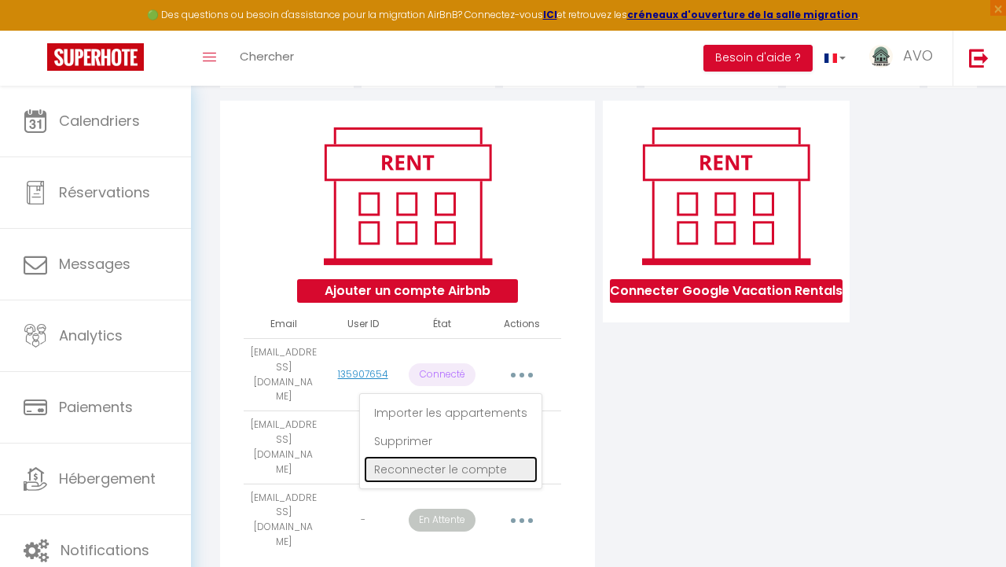
click at [465, 456] on link "Reconnecter le compte" at bounding box center [451, 469] width 174 height 27
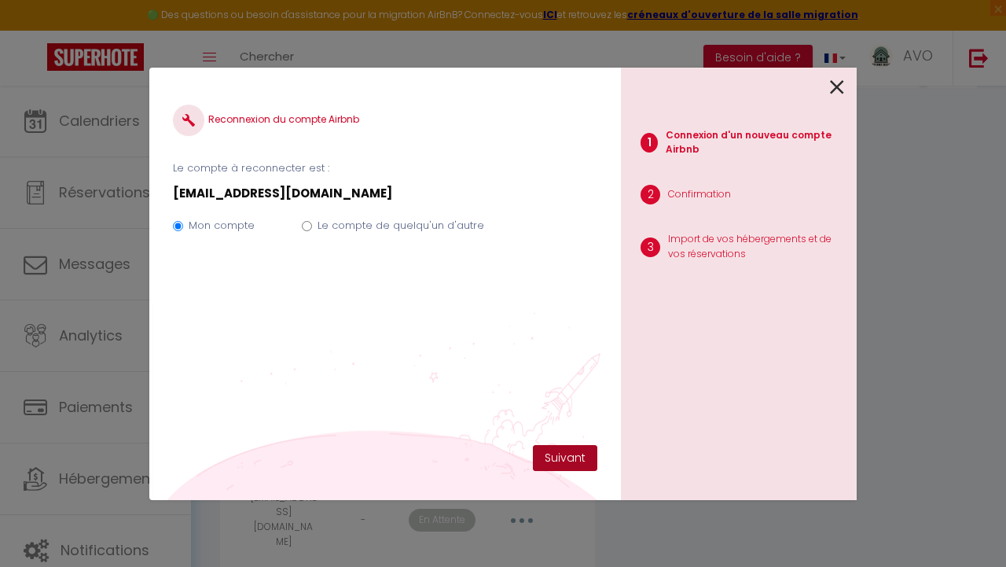
click at [561, 455] on button "Suivant" at bounding box center [565, 458] width 64 height 27
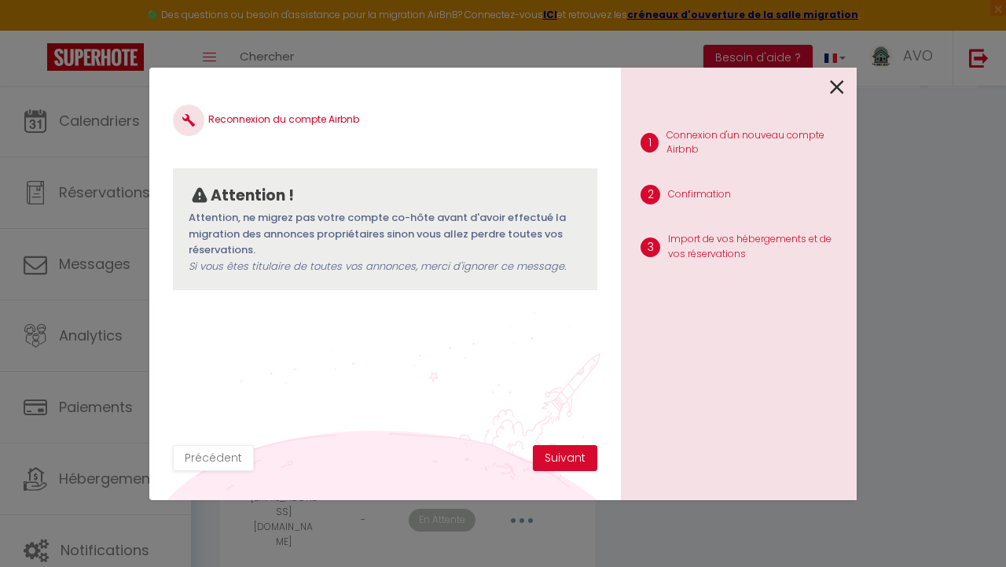
click at [835, 88] on icon at bounding box center [837, 87] width 14 height 24
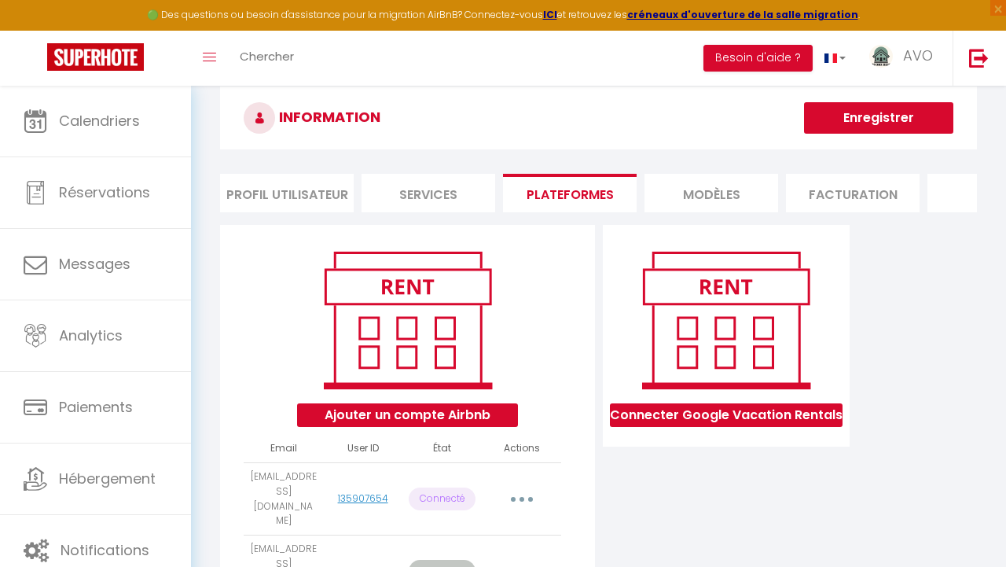
scroll to position [0, 0]
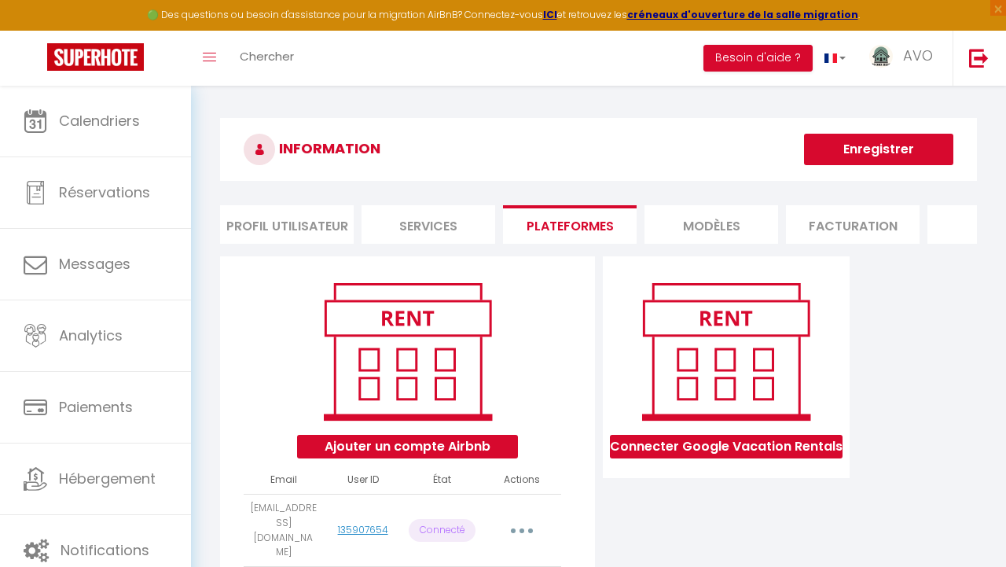
click at [836, 149] on button "Enregistrer" at bounding box center [878, 149] width 149 height 31
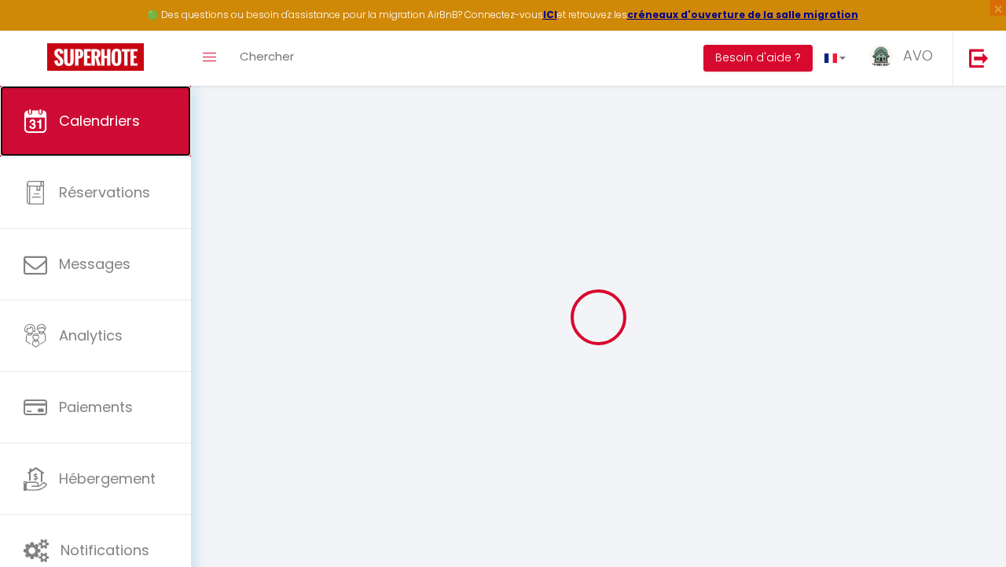
click at [122, 115] on span "Calendriers" at bounding box center [99, 121] width 81 height 20
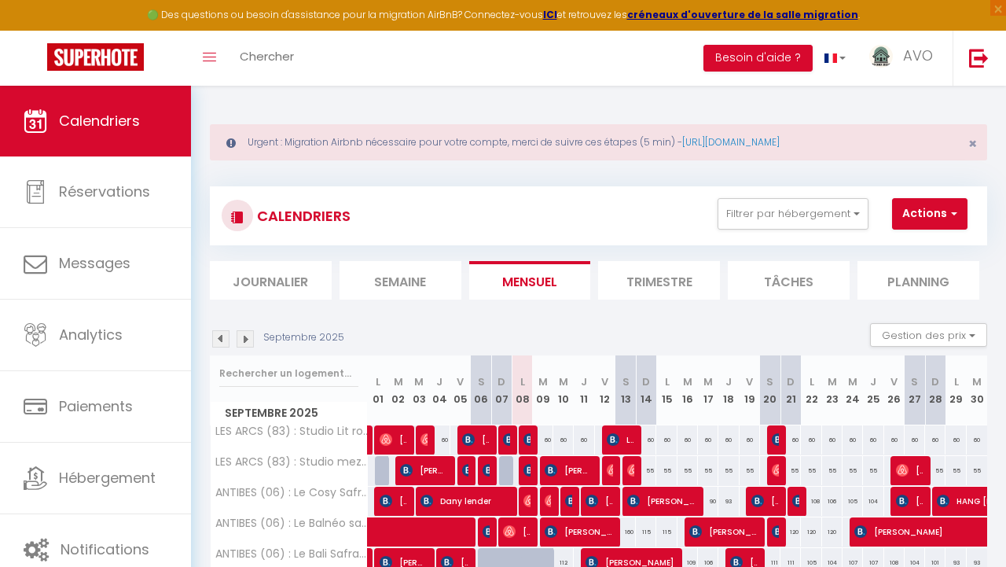
scroll to position [138, 0]
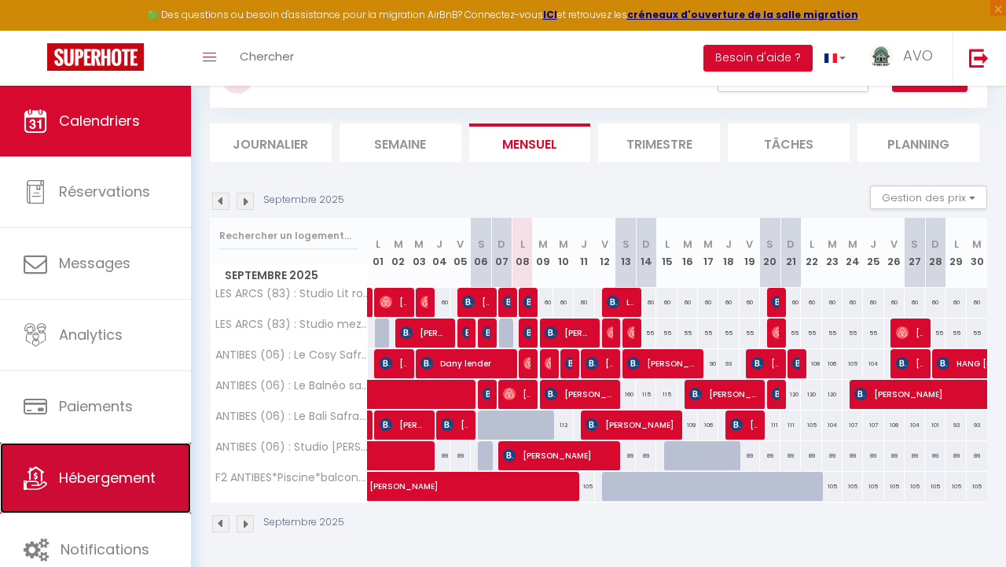
click at [107, 493] on link "Hébergement" at bounding box center [95, 478] width 191 height 71
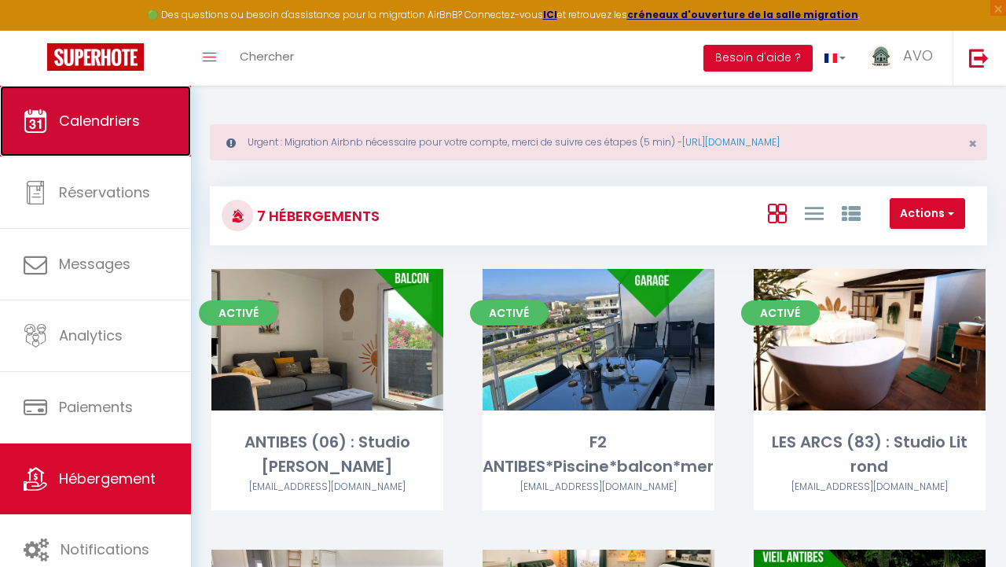
click at [80, 129] on span "Calendriers" at bounding box center [99, 121] width 81 height 20
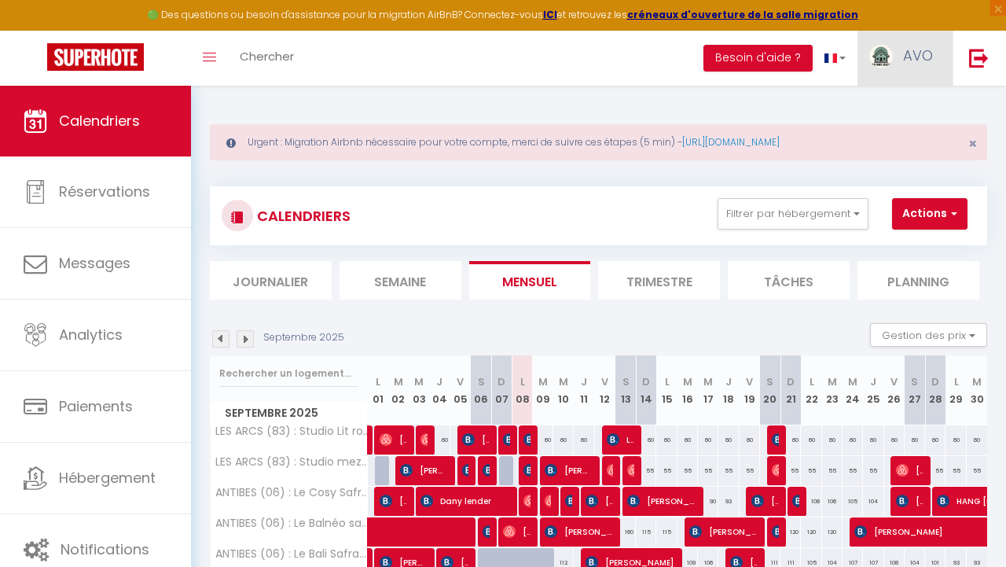
click at [922, 53] on span "AVO" at bounding box center [918, 56] width 30 height 20
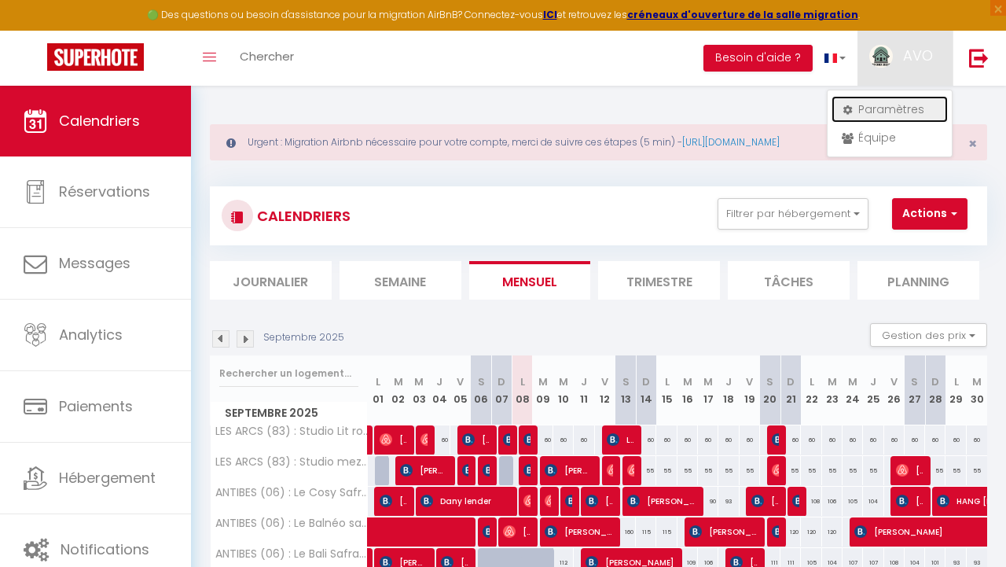
click at [893, 109] on link "Paramètres" at bounding box center [890, 109] width 116 height 27
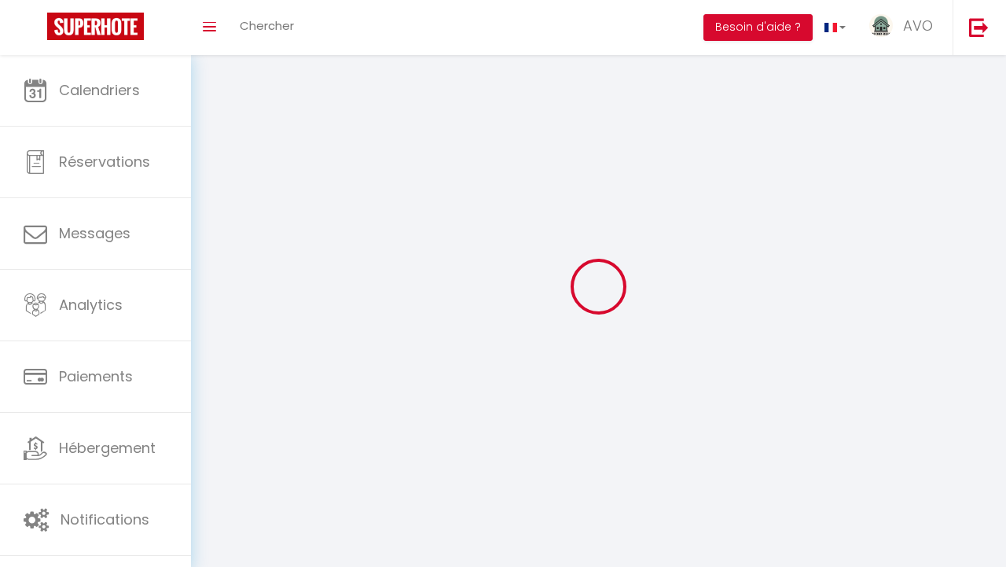
type input "AVO"
type input "CONCIERGERIE"
type input "0609591982"
type input "[STREET_ADDRESS]"
type input "83460"
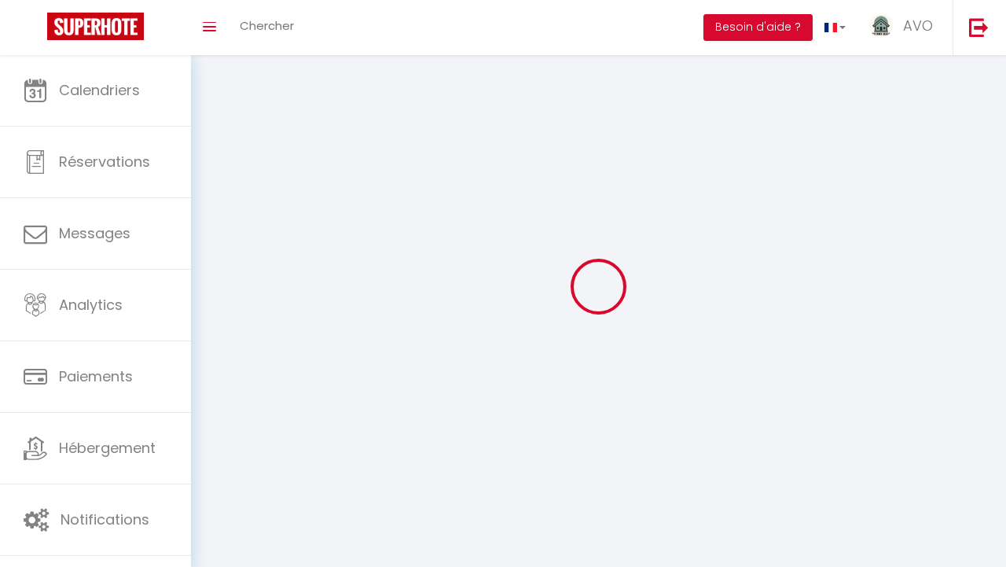
type input "Les Arcs"
type input "rsDbuNlDBmKExd5pdfjjJm6rz"
type input "Z0iAvAgtDojdVMg8YxdX2qr00"
type input "[URL][DOMAIN_NAME]"
select select "28"
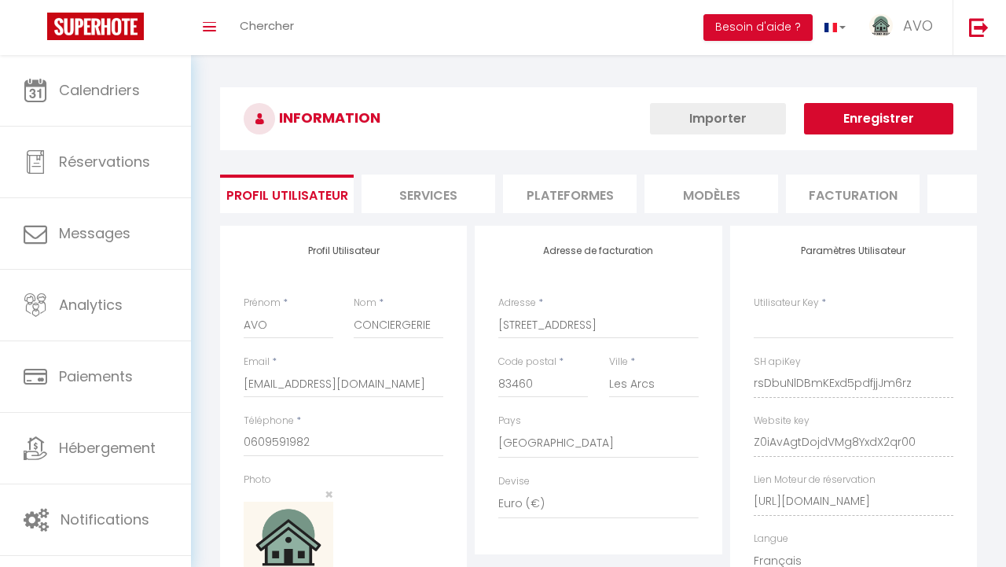
select select "fr"
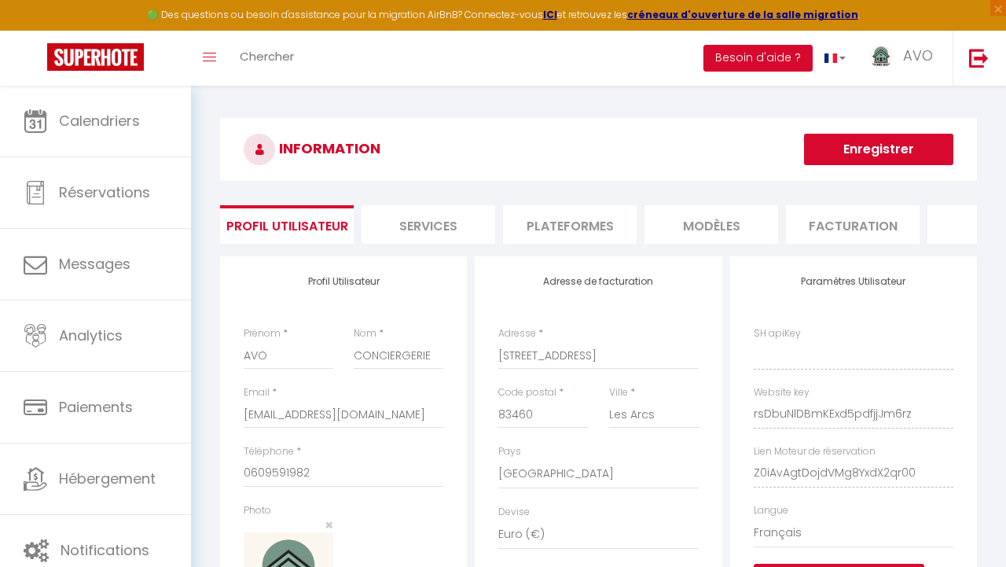
type input "rsDbuNlDBmKExd5pdfjjJm6rz"
type input "Z0iAvAgtDojdVMg8YxdX2qr00"
type input "[URL][DOMAIN_NAME]"
click at [556, 229] on li "Plateformes" at bounding box center [570, 224] width 134 height 39
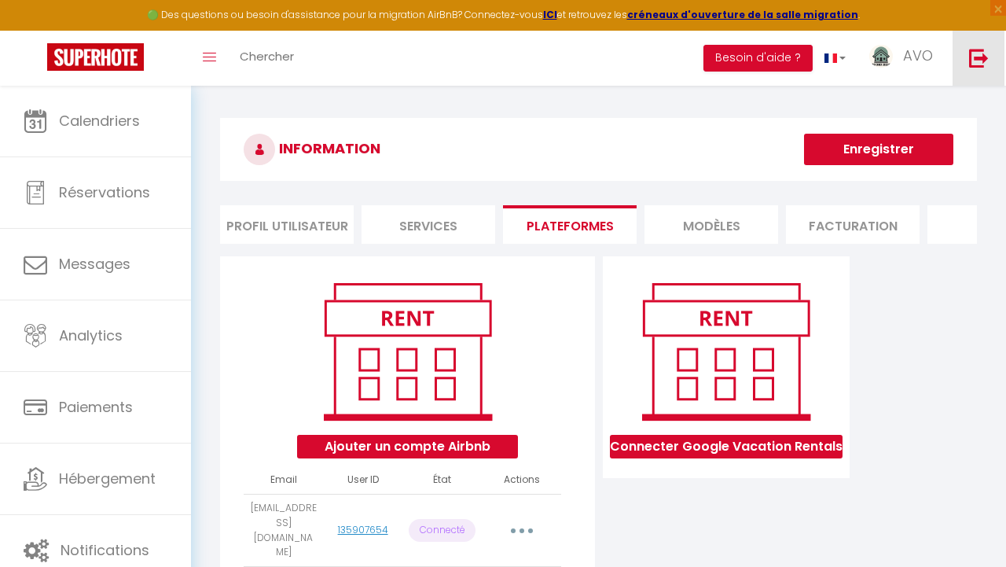
click at [981, 64] on img at bounding box center [980, 58] width 20 height 20
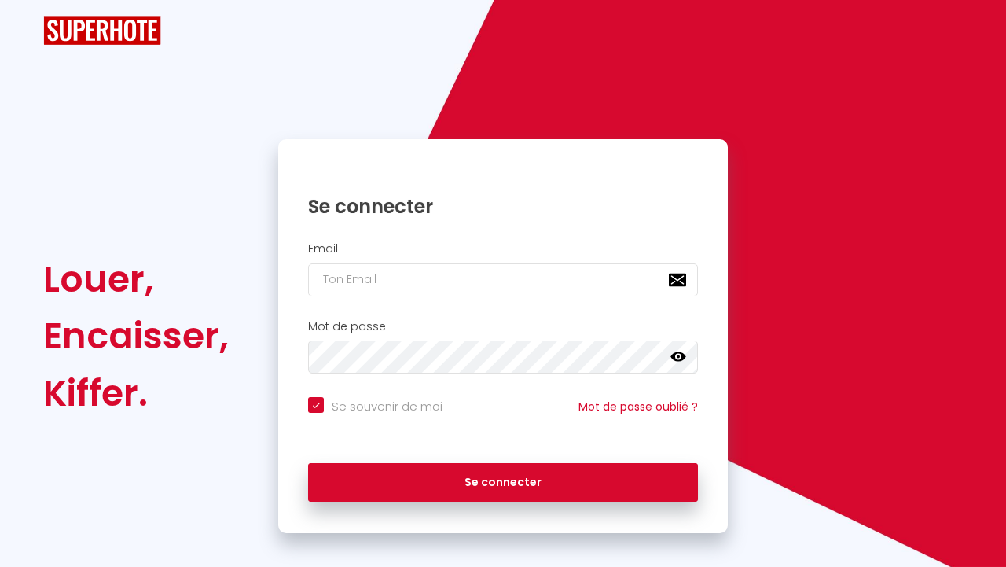
checkbox input "true"
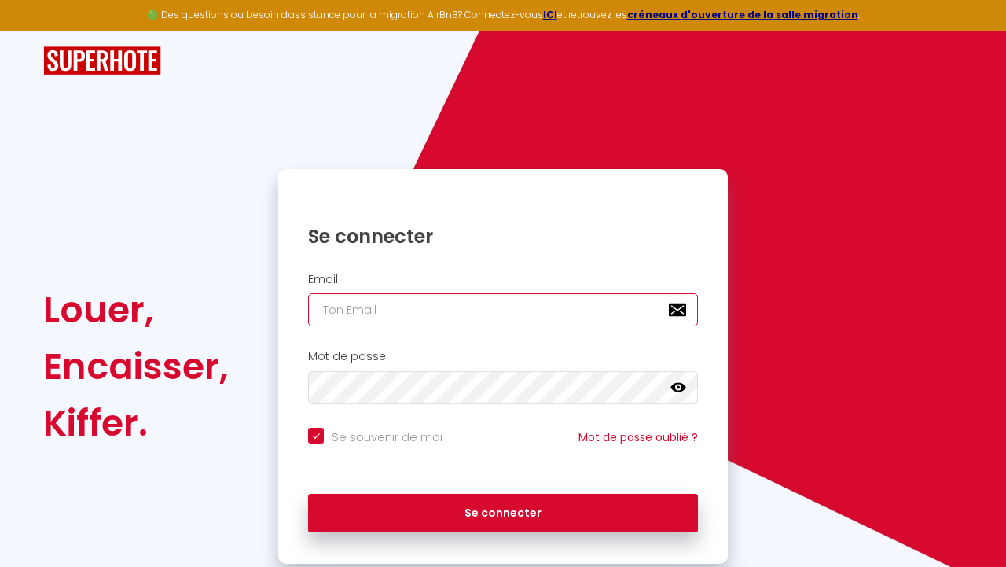
type input "[EMAIL_ADDRESS][DOMAIN_NAME]"
checkbox input "true"
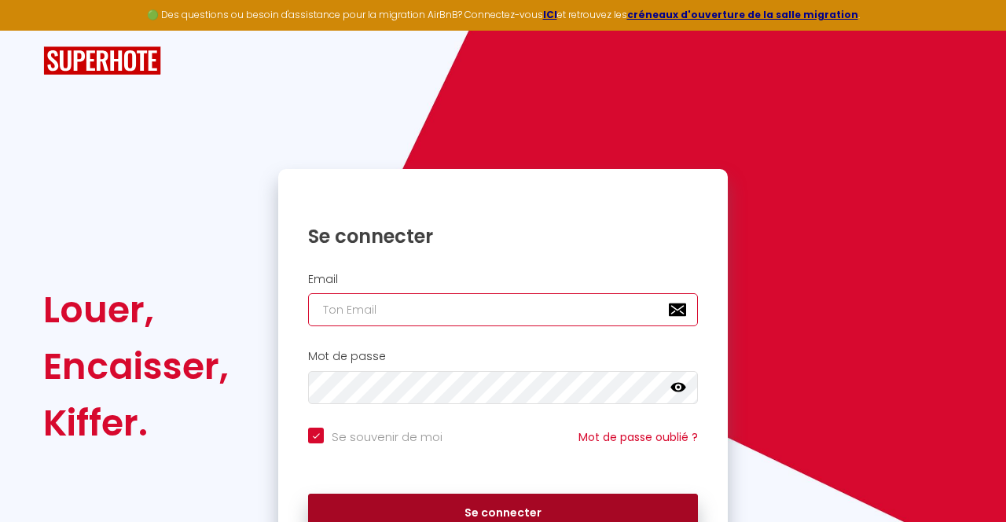
type input "[EMAIL_ADDRESS][DOMAIN_NAME]"
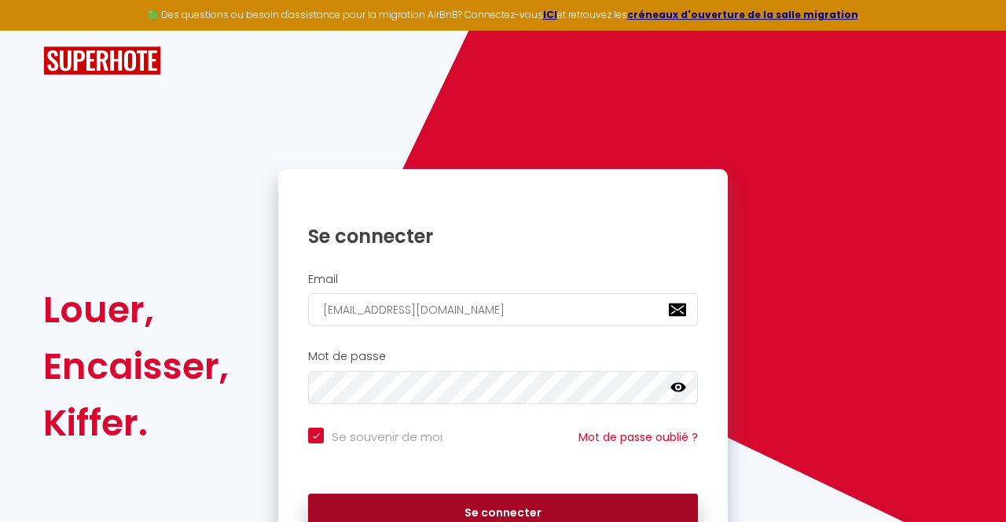
click at [517, 503] on button "Se connecter" at bounding box center [503, 513] width 390 height 39
checkbox input "true"
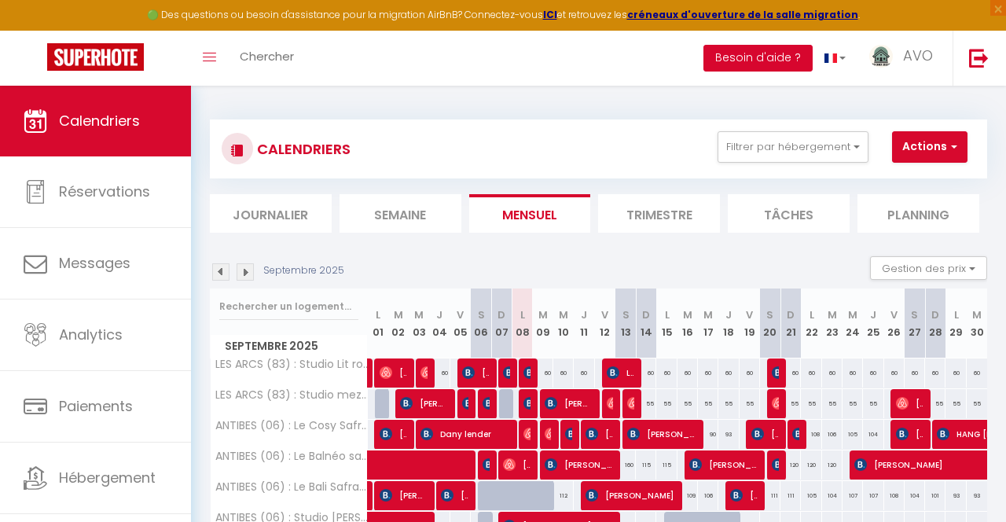
click at [746, 53] on button "Besoin d'aide ?" at bounding box center [758, 58] width 109 height 27
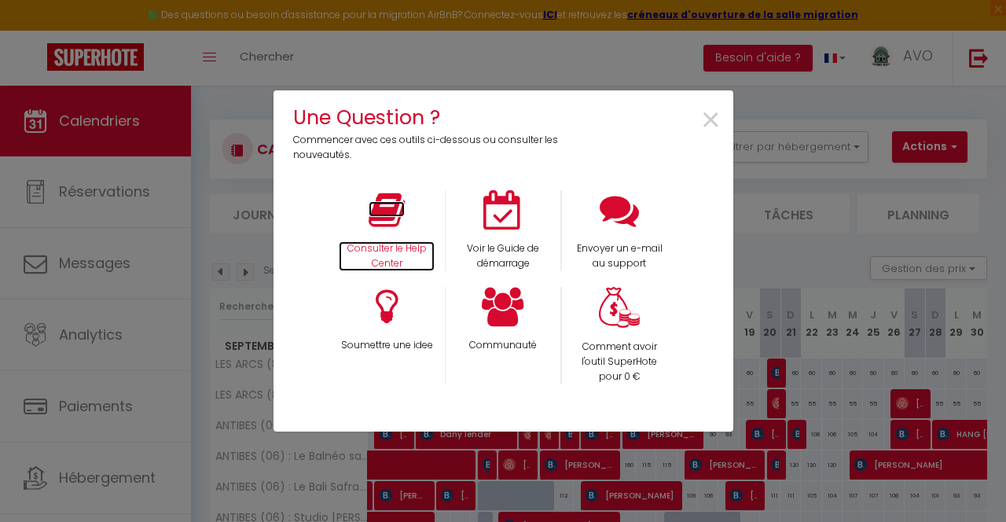
click at [388, 248] on p "Consulter le Help Center" at bounding box center [387, 256] width 96 height 30
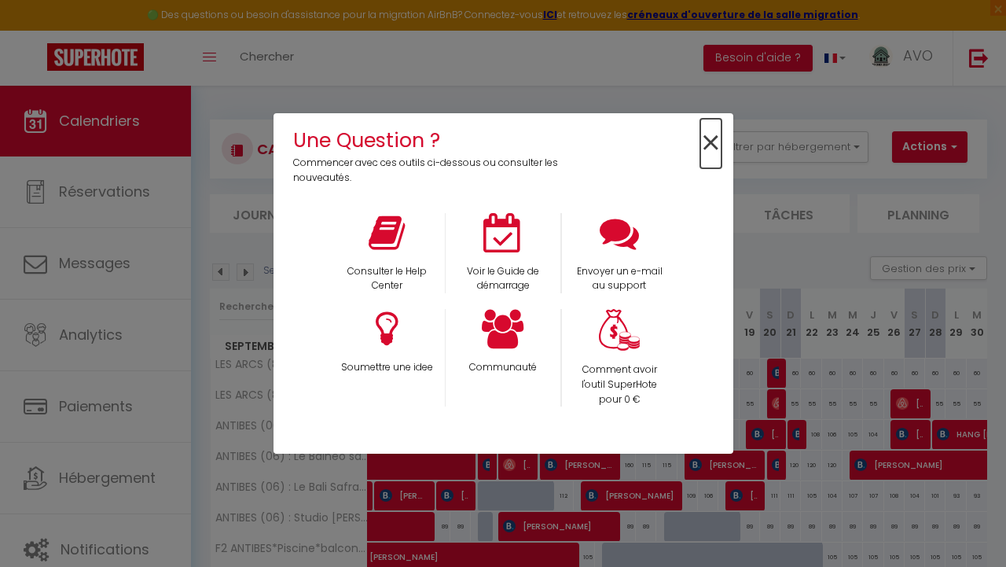
click at [708, 141] on span "×" at bounding box center [711, 144] width 21 height 50
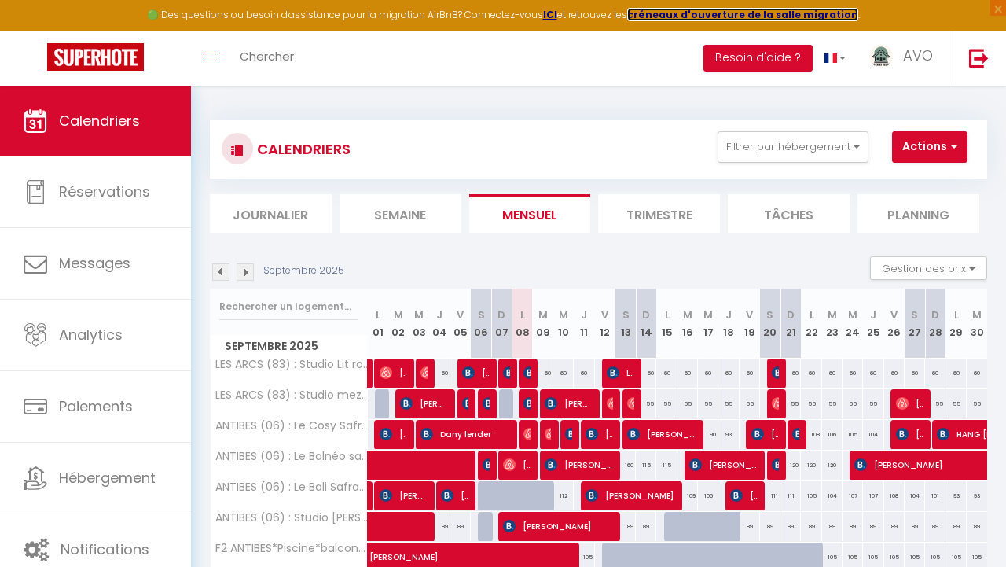
click at [683, 17] on strong "créneaux d'ouverture de la salle migration" at bounding box center [742, 14] width 231 height 13
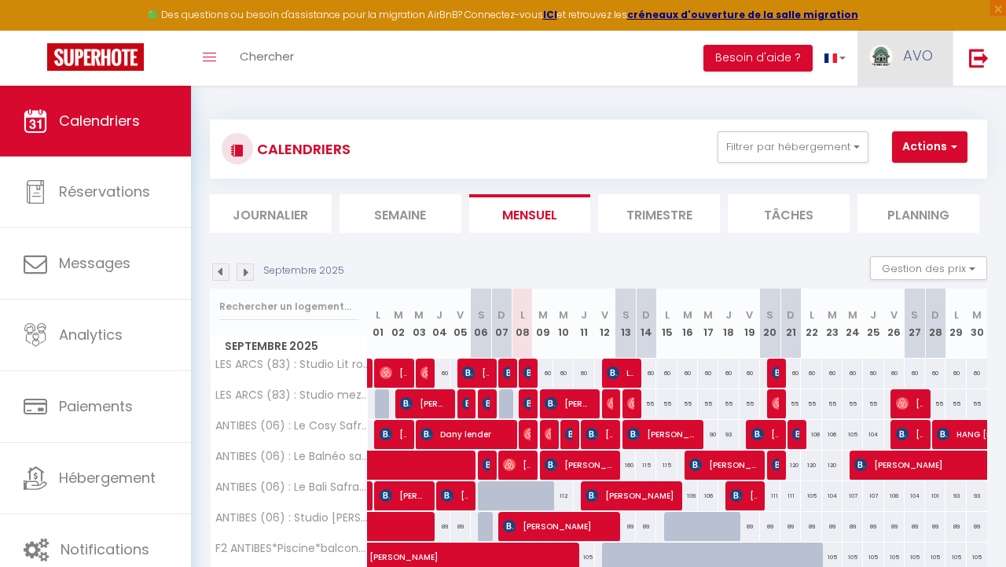
click at [900, 64] on link "AVO" at bounding box center [905, 58] width 95 height 55
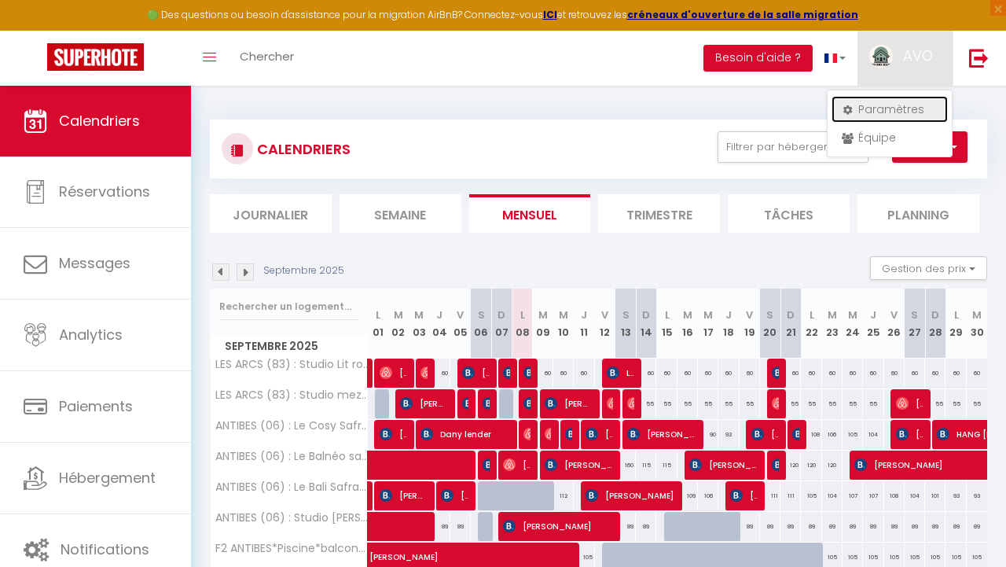
click at [887, 109] on link "Paramètres" at bounding box center [890, 109] width 116 height 27
select select "fr"
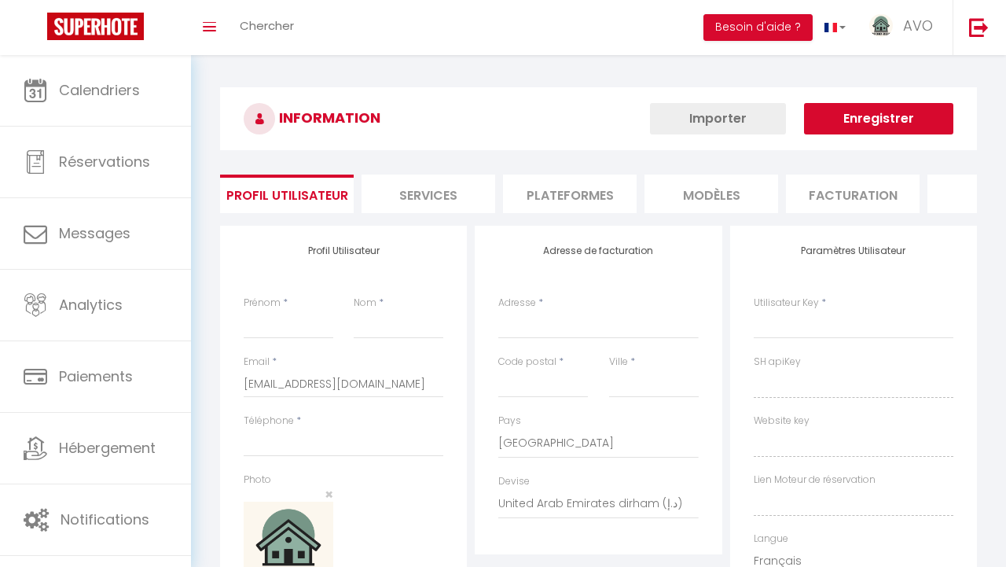
type input "AVO"
type input "CONCIERGERIE"
type input "0609591982"
type input "[STREET_ADDRESS]"
type input "83460"
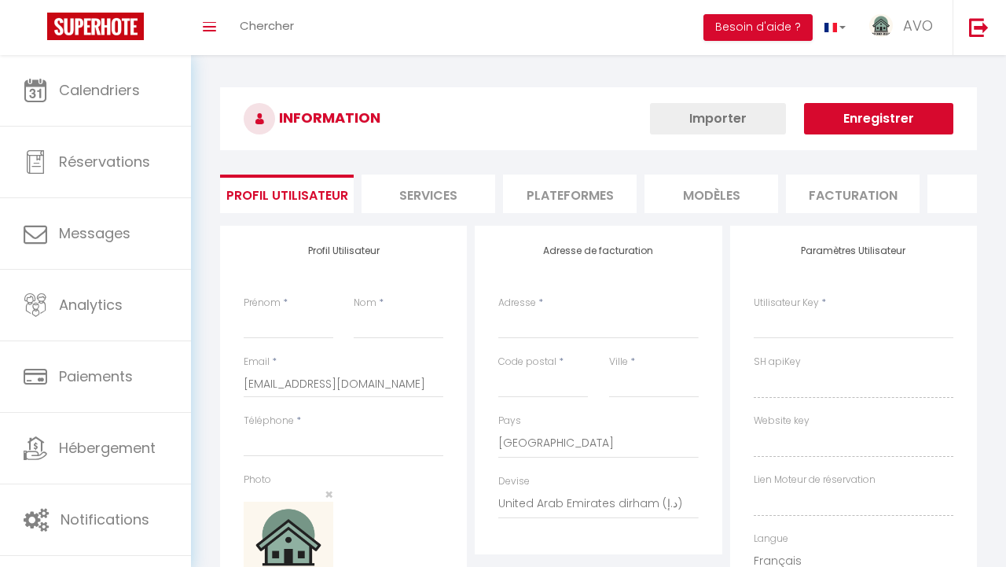
type input "Les Arcs"
select select "28"
type input "rsDbuNlDBmKExd5pdfjjJm6rz"
type input "Z0iAvAgtDojdVMg8YxdX2qr00"
type input "[URL][DOMAIN_NAME]"
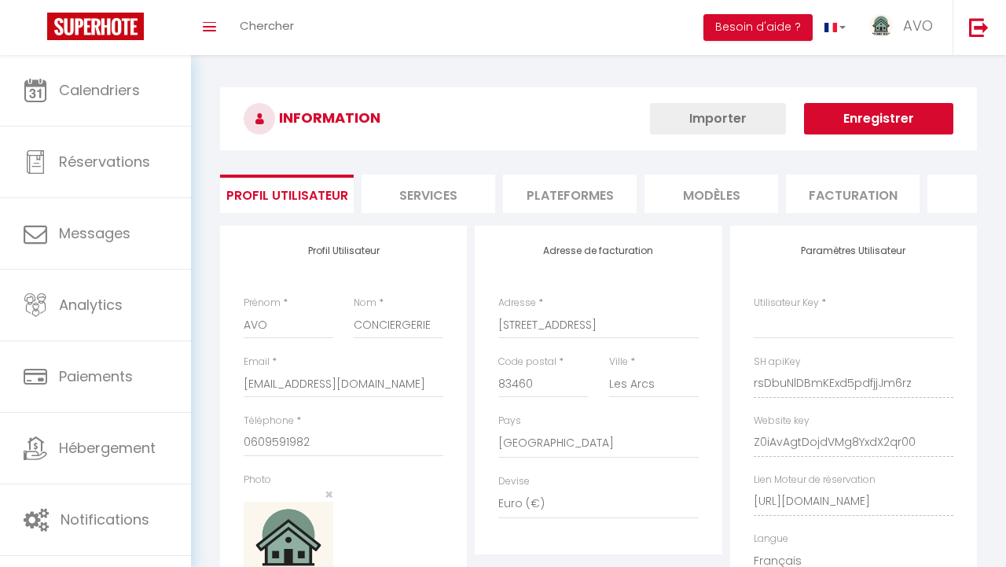
select select "fr"
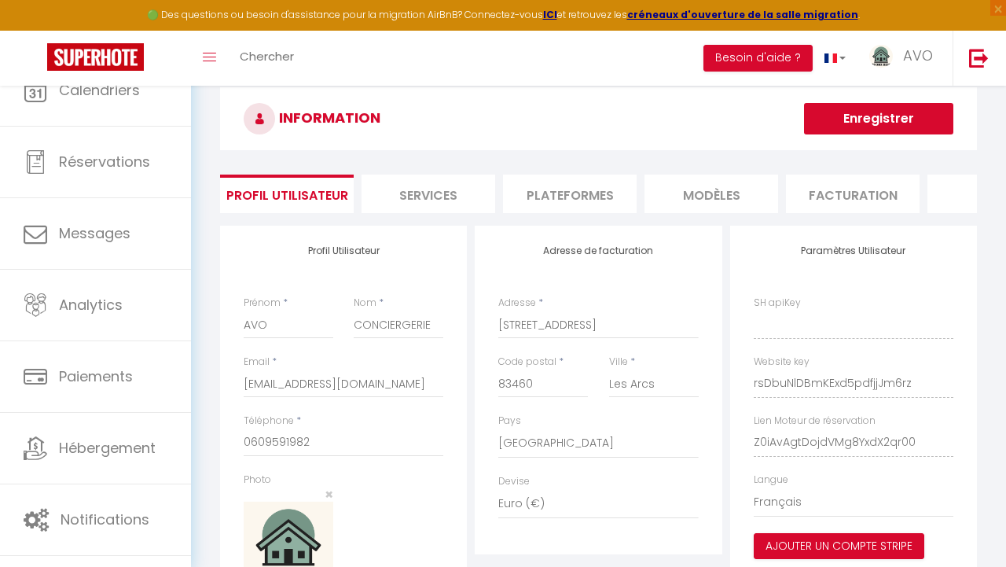
type input "rsDbuNlDBmKExd5pdfjjJm6rz"
type input "Z0iAvAgtDojdVMg8YxdX2qr00"
type input "[URL][DOMAIN_NAME]"
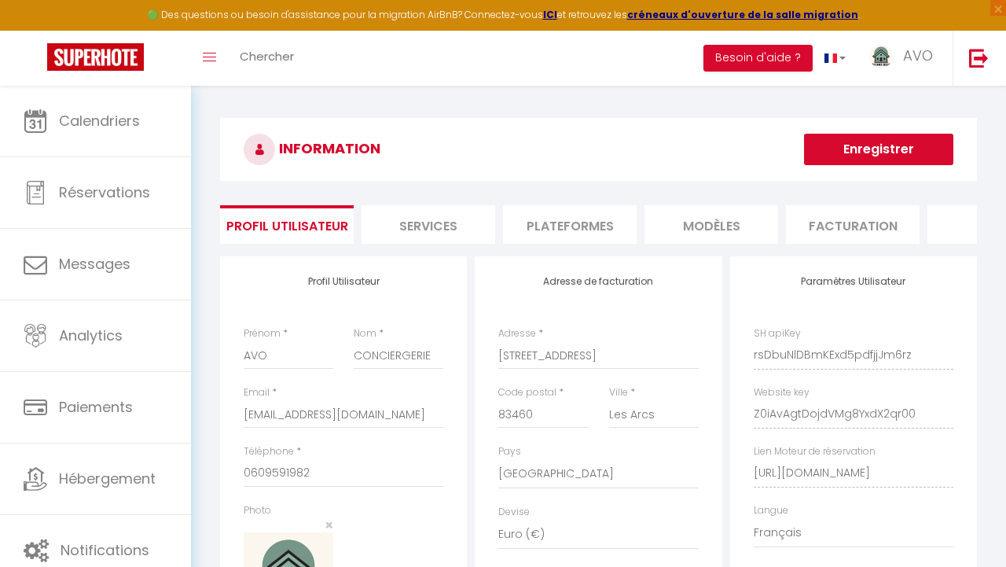
scroll to position [18, 0]
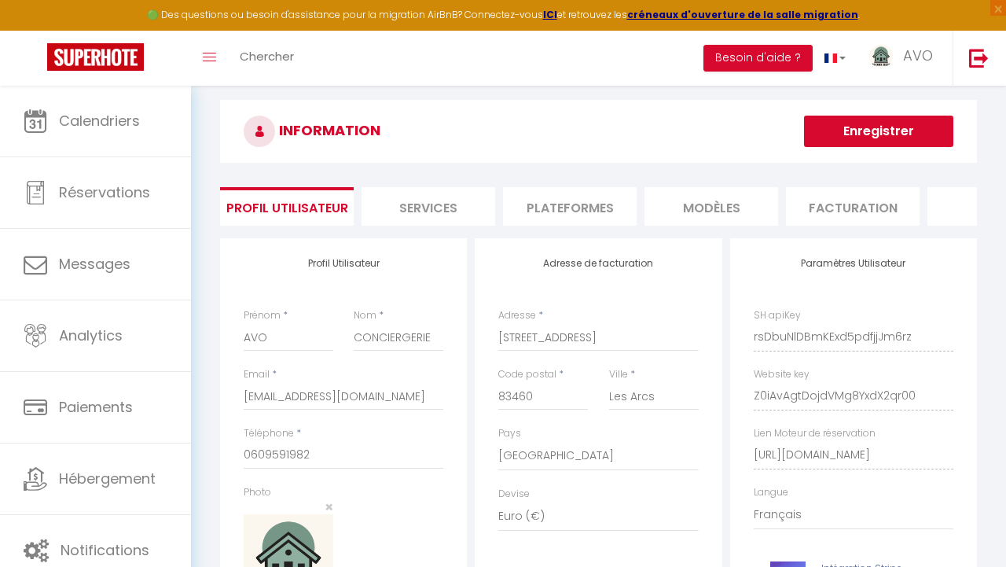
click at [551, 199] on li "Plateformes" at bounding box center [570, 206] width 134 height 39
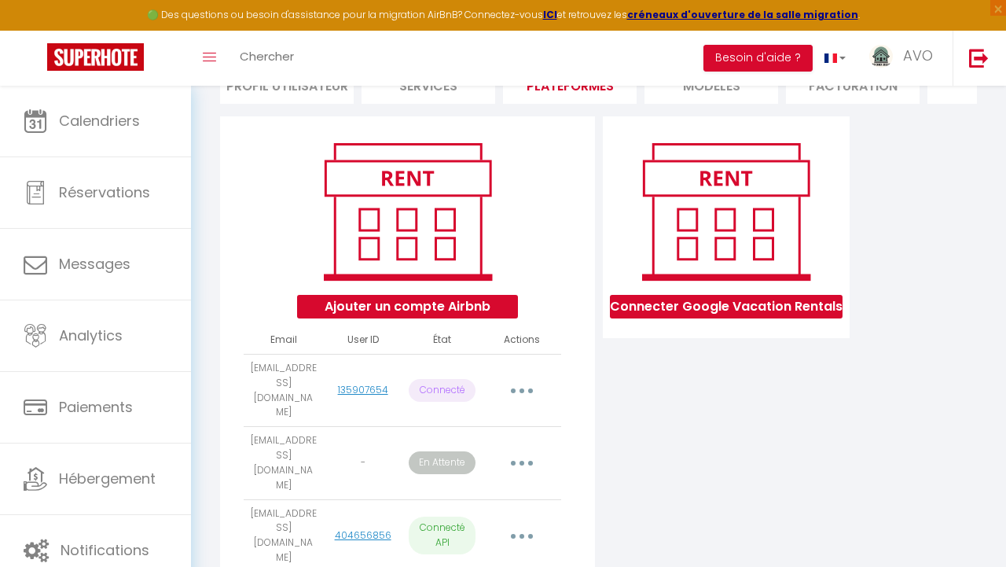
scroll to position [156, 0]
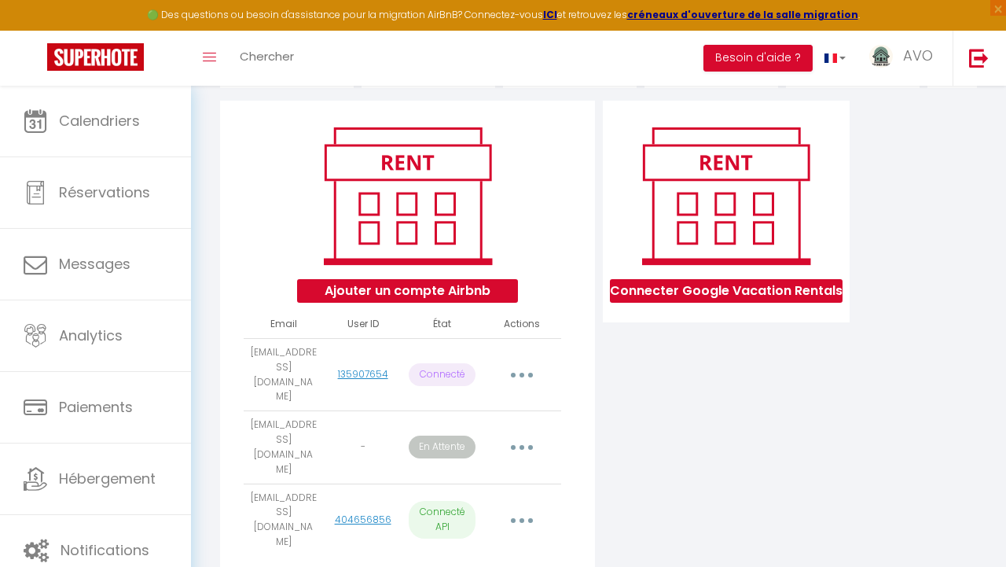
click at [524, 432] on button "button" at bounding box center [522, 447] width 42 height 30
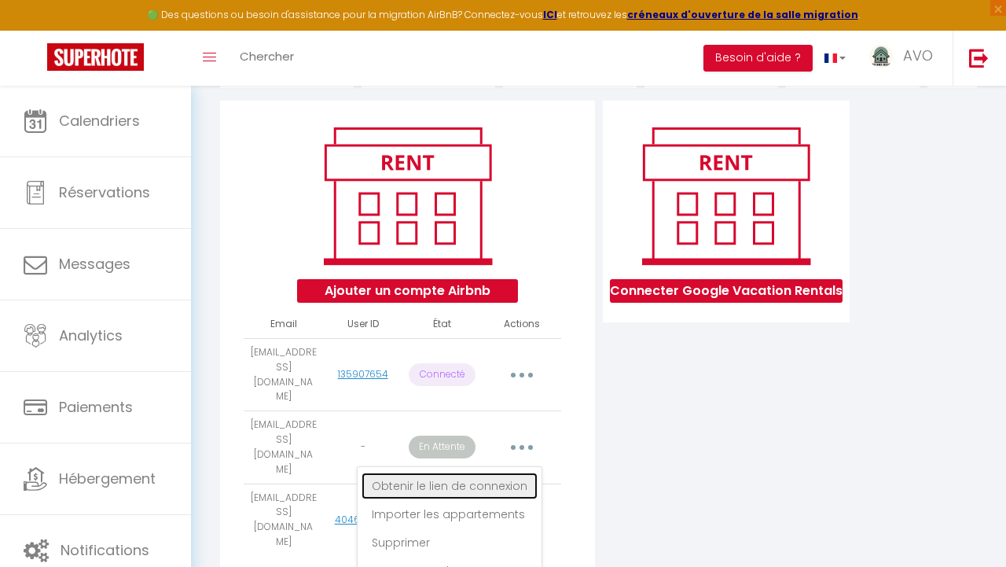
click at [424, 473] on link "Obtenir le lien de connexion" at bounding box center [450, 486] width 176 height 27
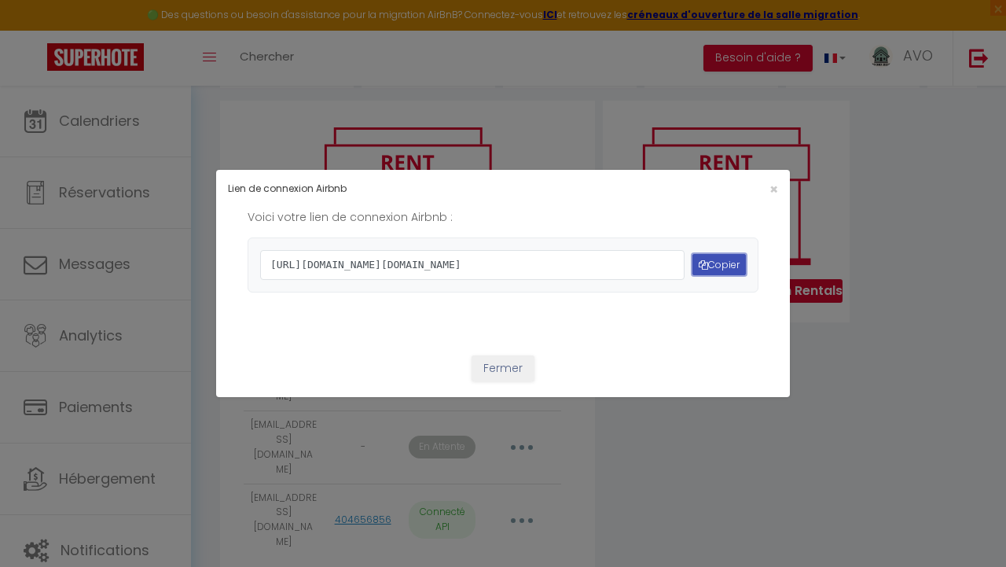
click at [706, 263] on button "Copier" at bounding box center [719, 264] width 53 height 21
click at [502, 382] on button "Fermer" at bounding box center [503, 368] width 63 height 27
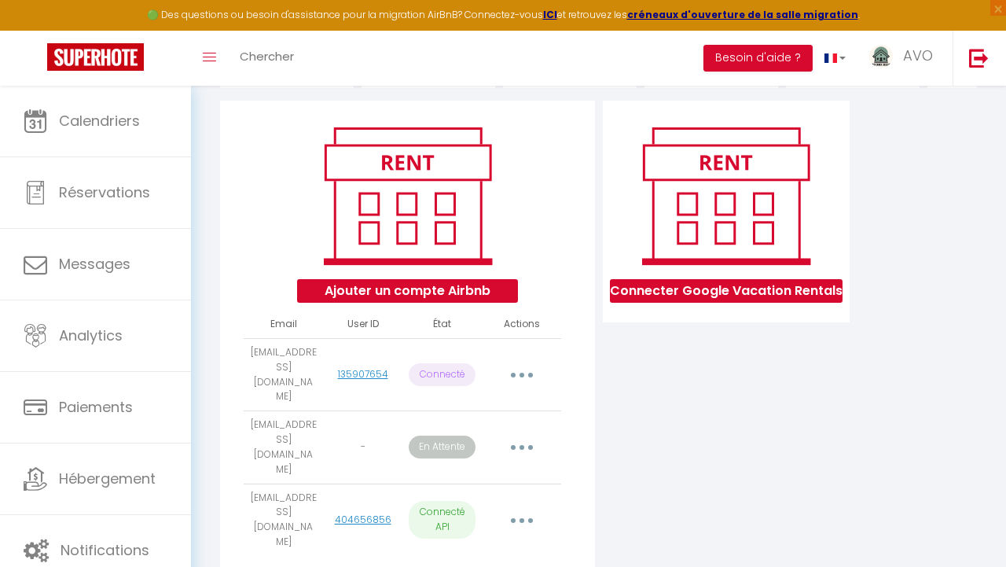
scroll to position [0, 0]
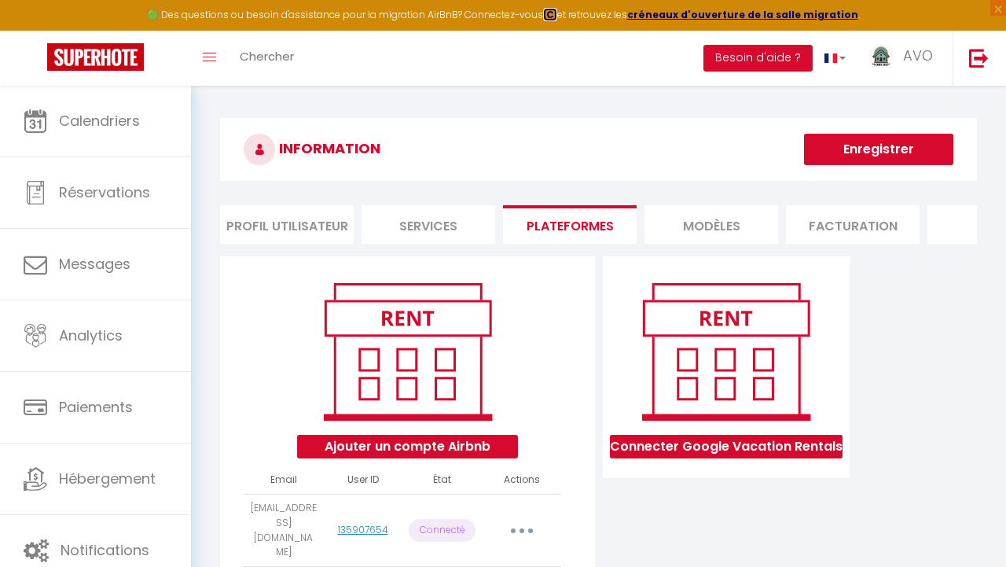
click at [554, 16] on strong "ICI" at bounding box center [550, 14] width 14 height 13
